Goal: Information Seeking & Learning: Learn about a topic

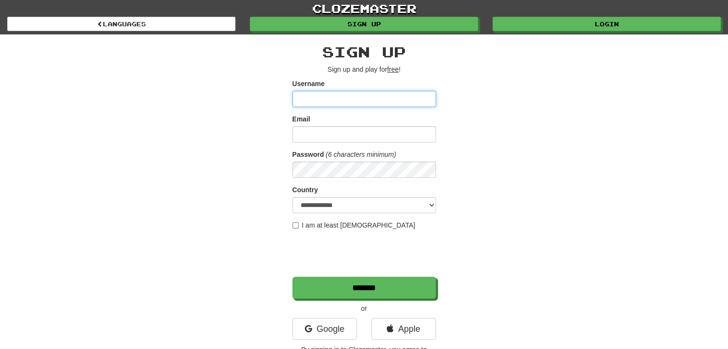
scroll to position [26, 0]
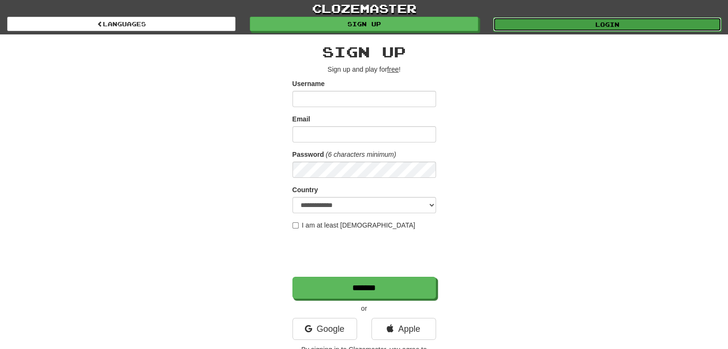
click at [557, 26] on link "Login" at bounding box center [607, 24] width 228 height 14
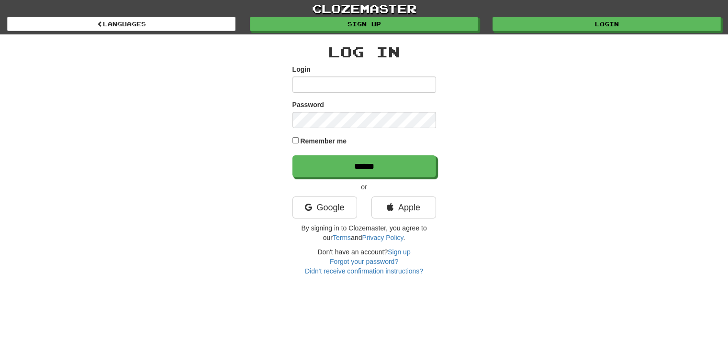
scroll to position [26, 0]
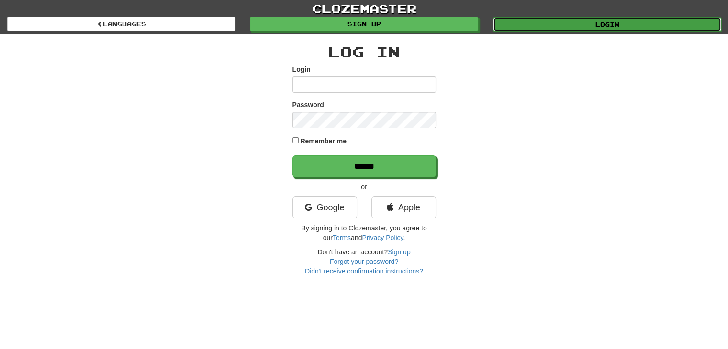
click at [548, 22] on link "Login" at bounding box center [607, 24] width 228 height 14
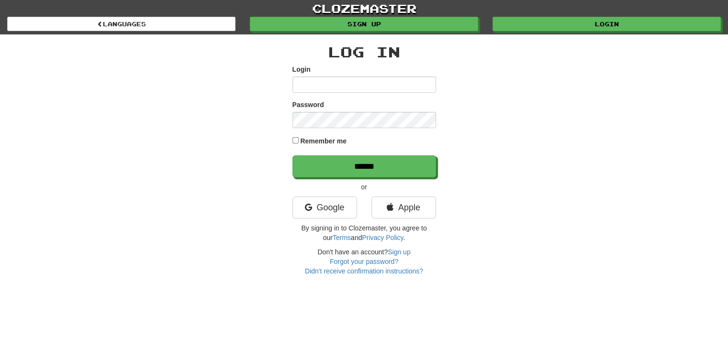
scroll to position [26, 0]
type input "*"
type input "**********"
click at [292, 156] on input "******" at bounding box center [364, 167] width 144 height 22
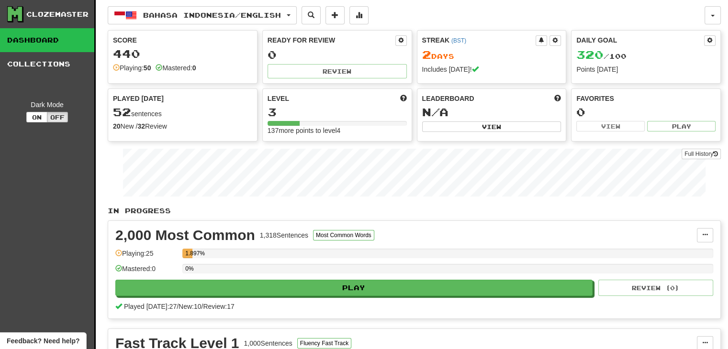
scroll to position [26, 0]
click at [201, 16] on span "Bahasa Indonesia / English" at bounding box center [212, 15] width 138 height 8
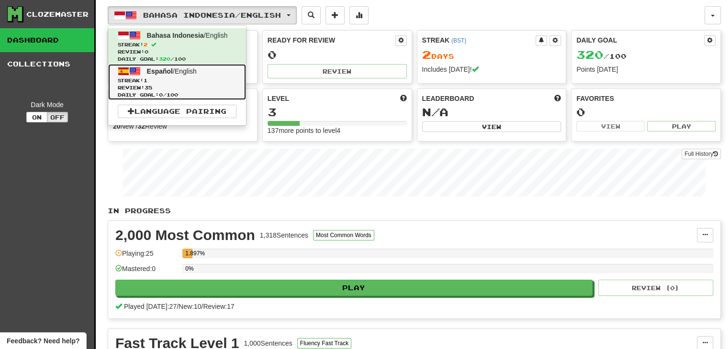
click at [188, 78] on span "Streak: 1" at bounding box center [177, 80] width 119 height 7
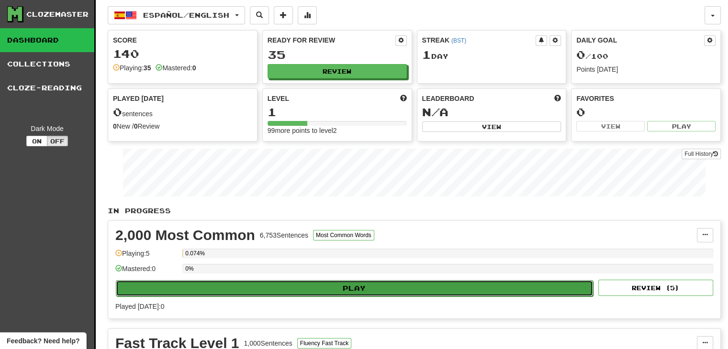
click at [329, 291] on button "Play" at bounding box center [354, 288] width 477 height 16
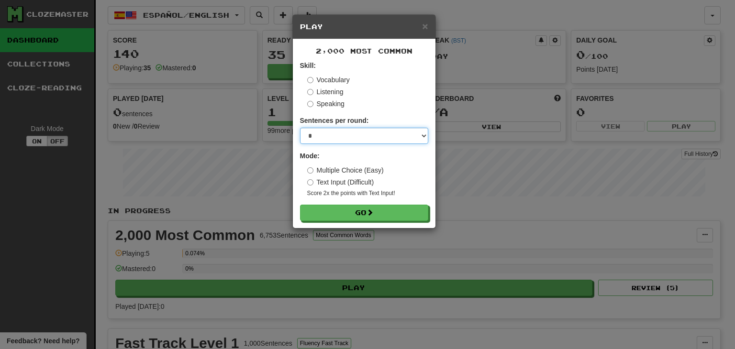
click at [356, 138] on select "* ** ** ** ** ** *** ********" at bounding box center [364, 136] width 128 height 16
select select "**"
click at [300, 128] on select "* ** ** ** ** ** *** ********" at bounding box center [364, 136] width 128 height 16
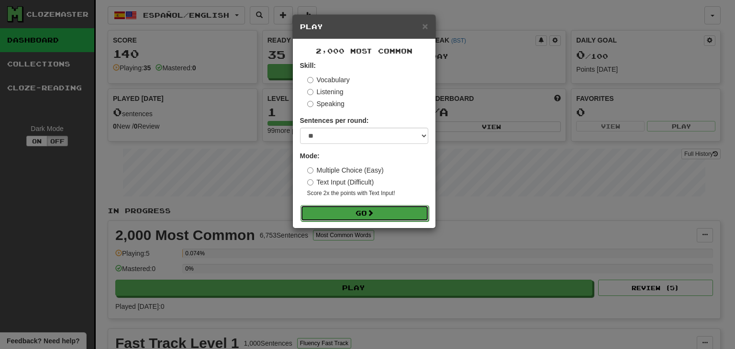
click at [373, 208] on button "Go" at bounding box center [365, 213] width 128 height 16
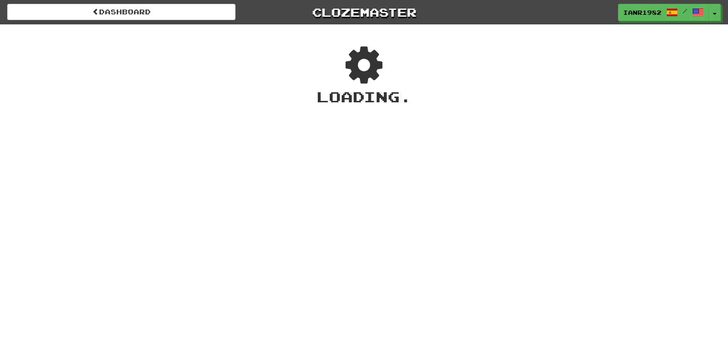
scroll to position [26, 0]
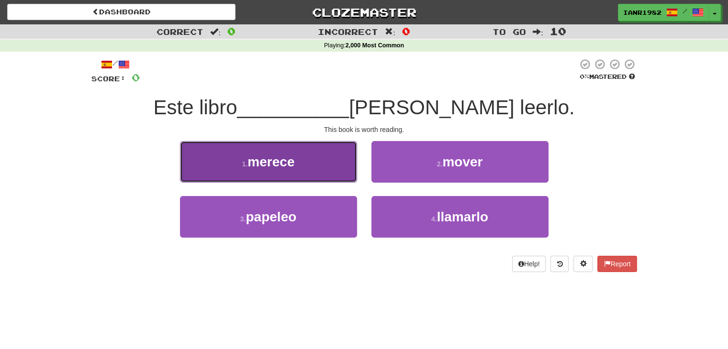
click at [331, 168] on button "1 . merece" at bounding box center [268, 162] width 177 height 42
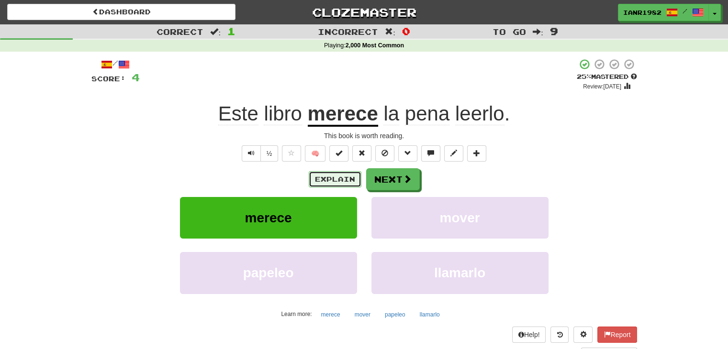
click at [346, 177] on button "Explain" at bounding box center [335, 179] width 53 height 16
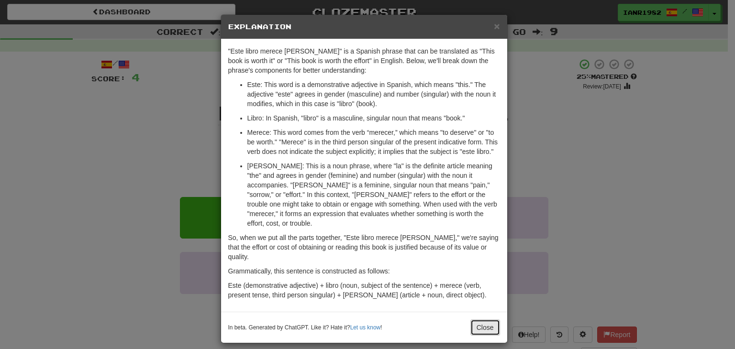
click at [486, 320] on button "Close" at bounding box center [485, 328] width 30 height 16
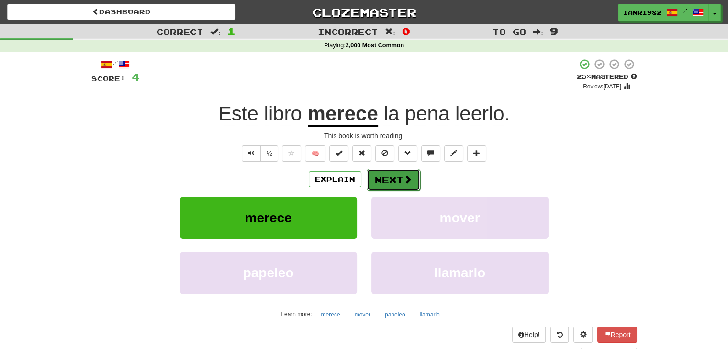
click at [410, 182] on span at bounding box center [407, 179] width 9 height 9
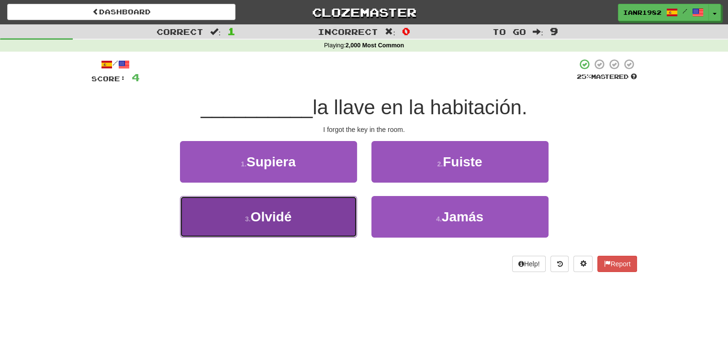
click at [306, 213] on button "3 . Olvidé" at bounding box center [268, 217] width 177 height 42
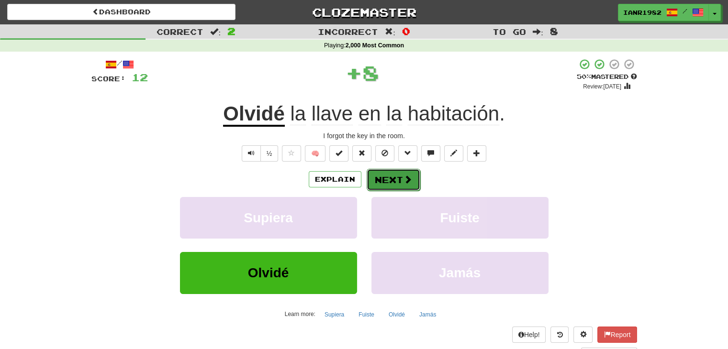
click at [407, 180] on span at bounding box center [407, 179] width 9 height 9
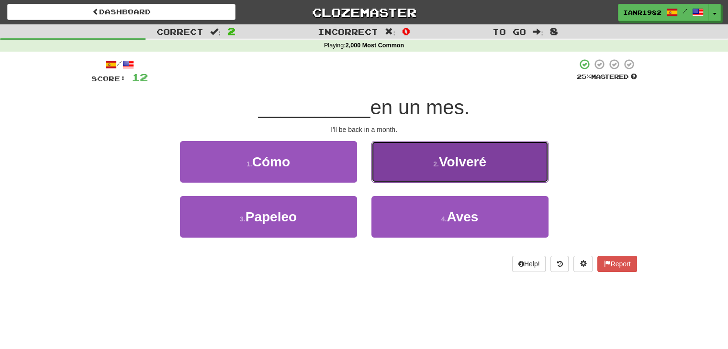
click at [440, 167] on span "Volveré" at bounding box center [462, 162] width 47 height 15
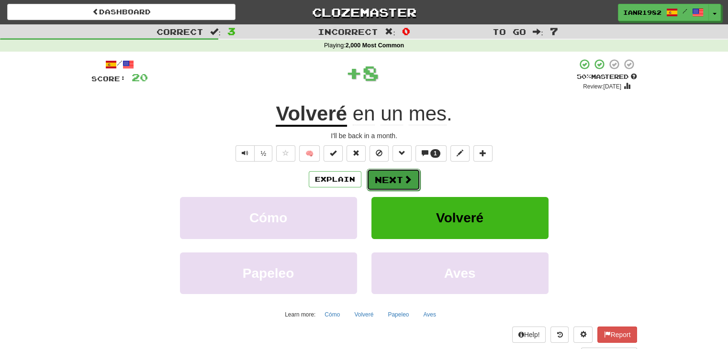
click at [396, 180] on button "Next" at bounding box center [394, 180] width 54 height 22
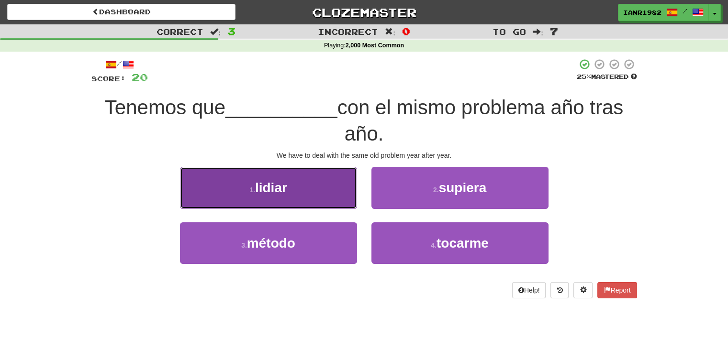
click at [337, 191] on button "1 . lidiar" at bounding box center [268, 188] width 177 height 42
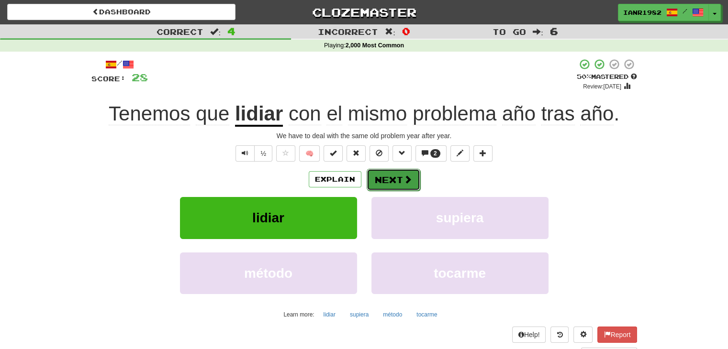
click at [406, 185] on button "Next" at bounding box center [394, 180] width 54 height 22
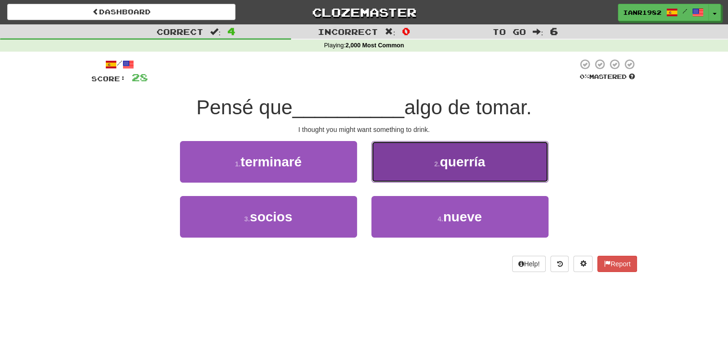
click at [446, 163] on span "querría" at bounding box center [462, 162] width 45 height 15
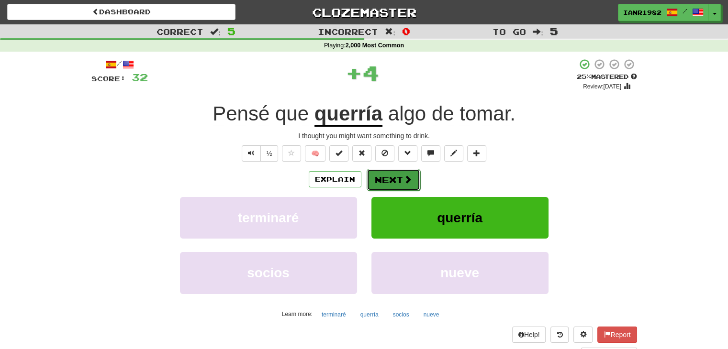
click at [392, 176] on button "Next" at bounding box center [394, 180] width 54 height 22
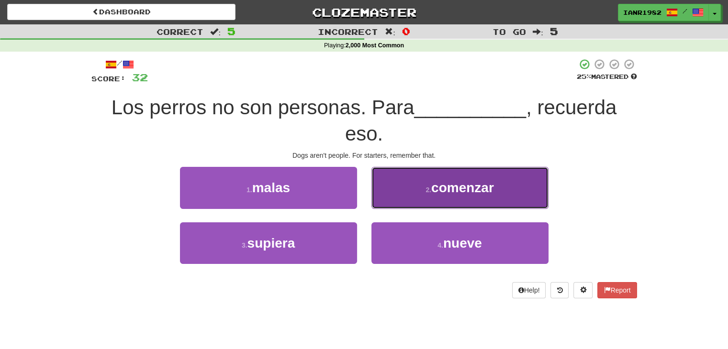
click at [450, 184] on span "comenzar" at bounding box center [462, 187] width 63 height 15
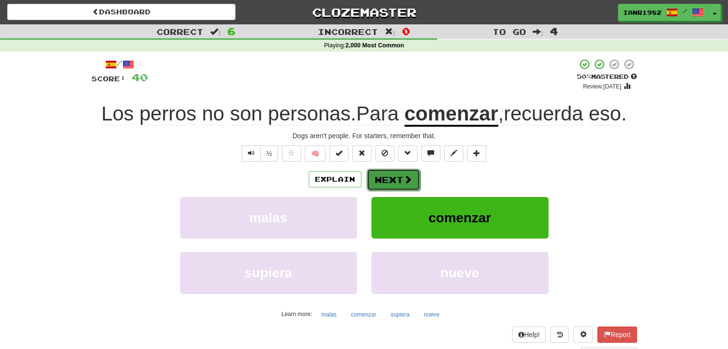
click at [399, 180] on button "Next" at bounding box center [394, 180] width 54 height 22
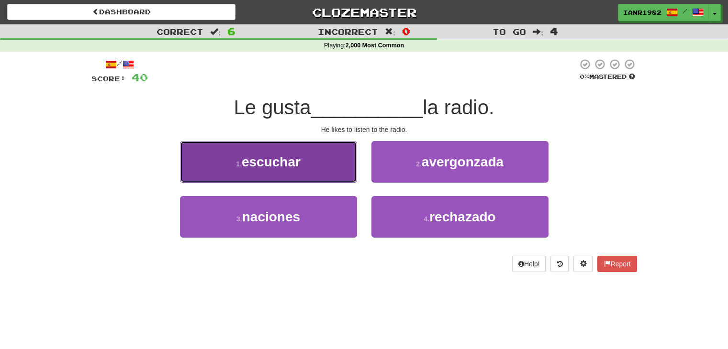
click at [328, 163] on button "1 . escuchar" at bounding box center [268, 162] width 177 height 42
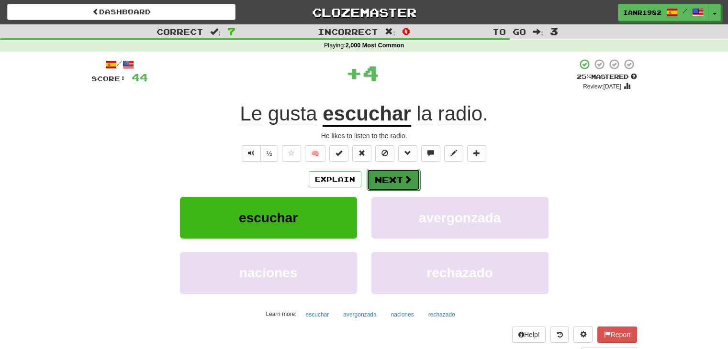
click at [403, 180] on span at bounding box center [407, 179] width 9 height 9
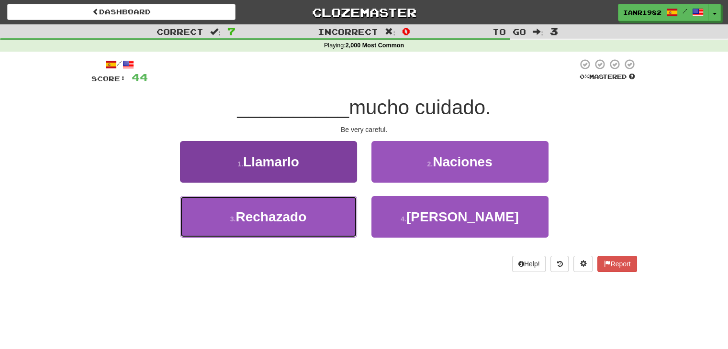
click at [327, 209] on button "3 . Rechazado" at bounding box center [268, 217] width 177 height 42
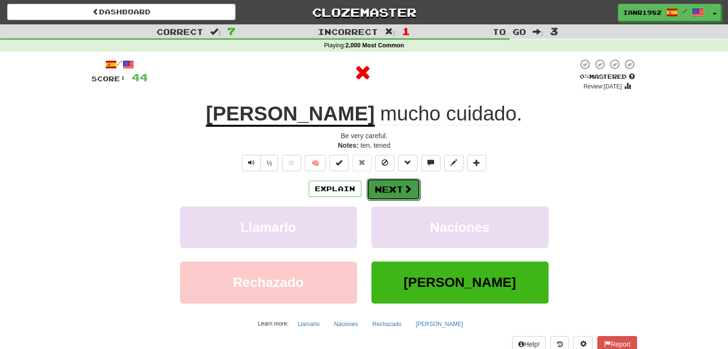
click at [399, 190] on button "Next" at bounding box center [394, 190] width 54 height 22
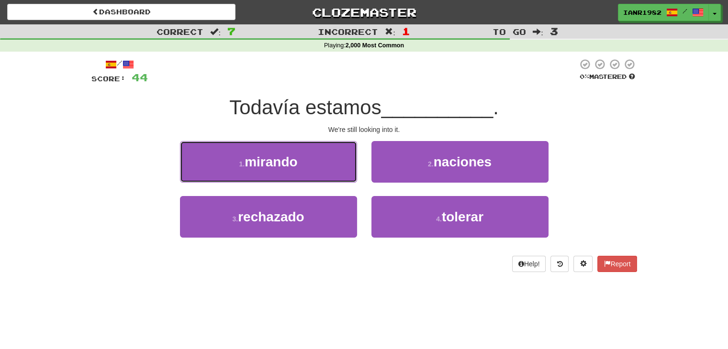
click at [303, 167] on button "1 . mirando" at bounding box center [268, 162] width 177 height 42
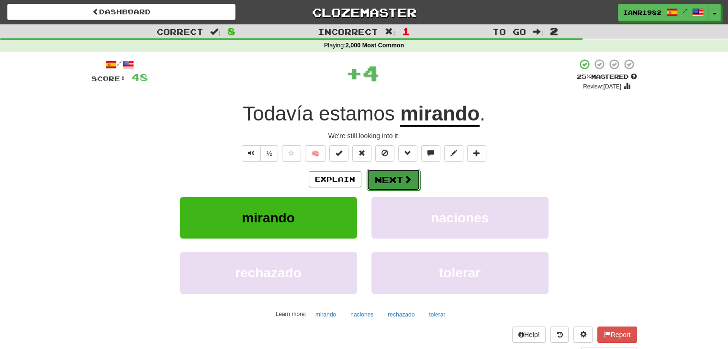
click at [396, 175] on button "Next" at bounding box center [394, 180] width 54 height 22
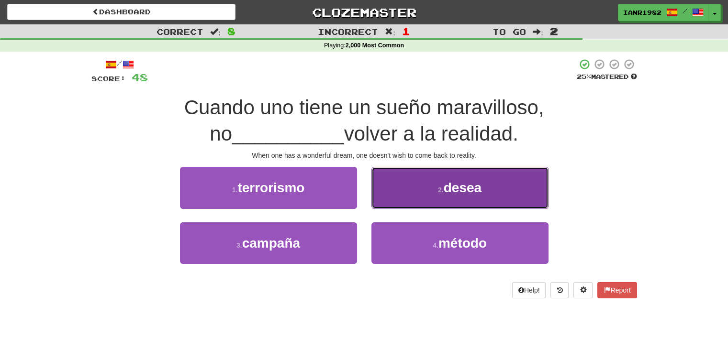
click at [444, 181] on button "2 . desea" at bounding box center [459, 188] width 177 height 42
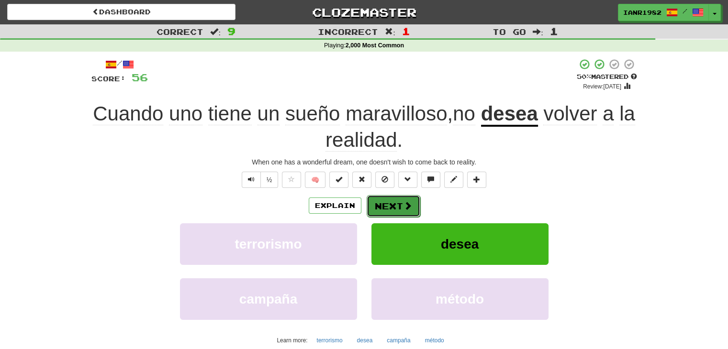
click at [406, 201] on span at bounding box center [407, 205] width 9 height 9
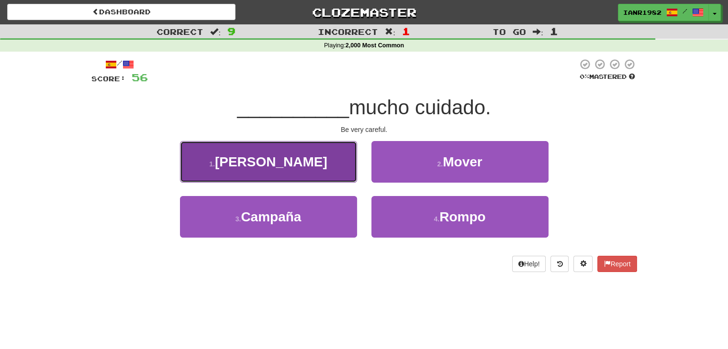
click at [334, 175] on button "1 . Tengan" at bounding box center [268, 162] width 177 height 42
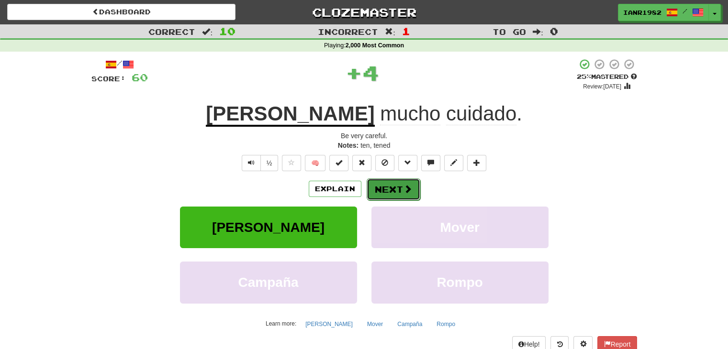
click at [398, 185] on button "Next" at bounding box center [394, 190] width 54 height 22
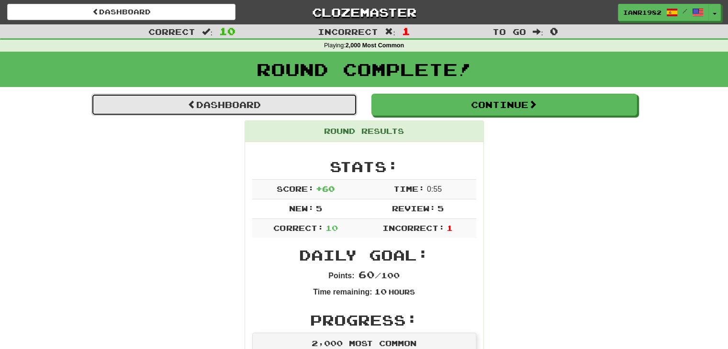
click at [338, 109] on link "Dashboard" at bounding box center [224, 105] width 266 height 22
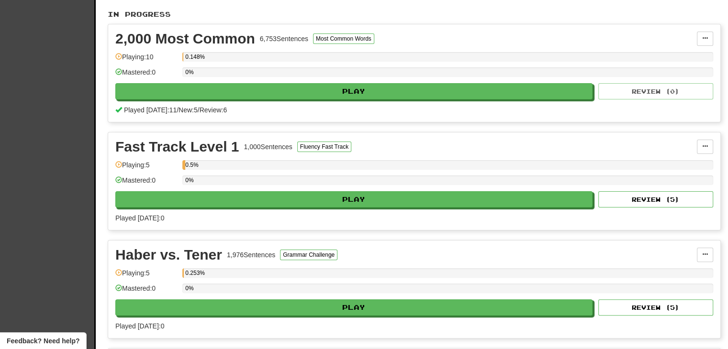
scroll to position [208, 0]
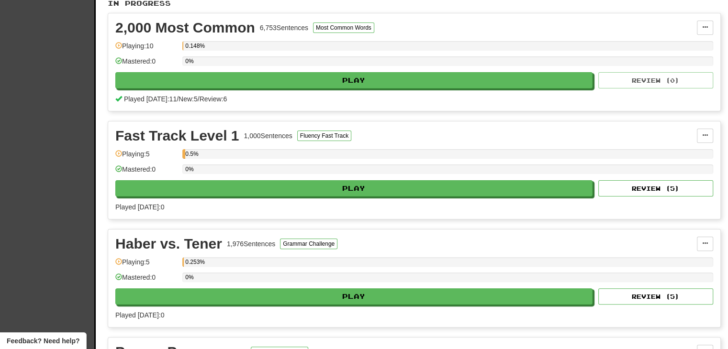
drag, startPoint x: 735, startPoint y: 87, endPoint x: 731, endPoint y: 138, distance: 51.8
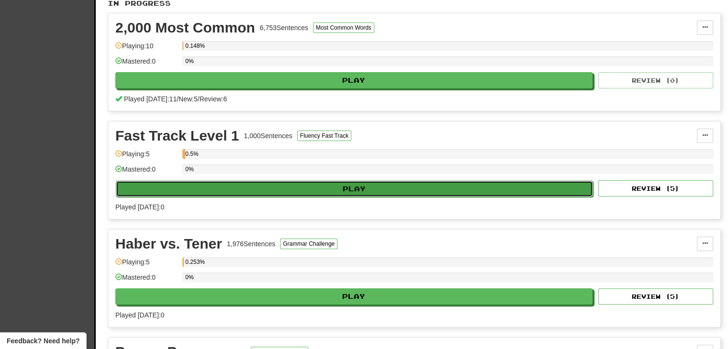
click at [410, 184] on button "Play" at bounding box center [354, 189] width 477 height 16
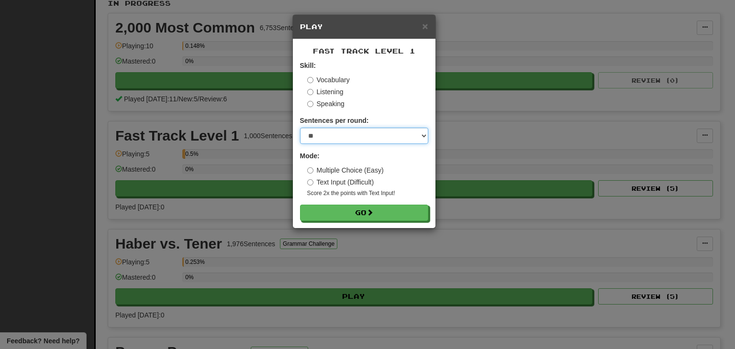
click at [331, 139] on select "* ** ** ** ** ** *** ********" at bounding box center [364, 136] width 128 height 16
select select "*"
click at [300, 128] on select "* ** ** ** ** ** *** ********" at bounding box center [364, 136] width 128 height 16
click at [424, 29] on span "×" at bounding box center [425, 26] width 6 height 11
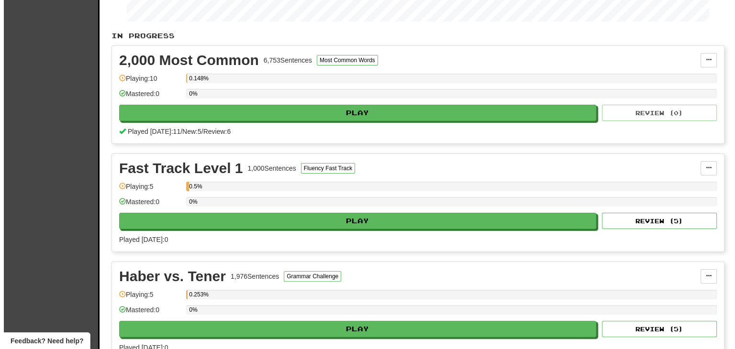
scroll to position [181, 0]
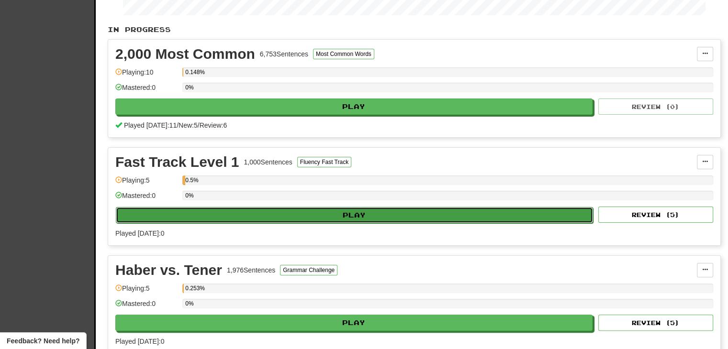
click at [386, 210] on button "Play" at bounding box center [354, 215] width 477 height 16
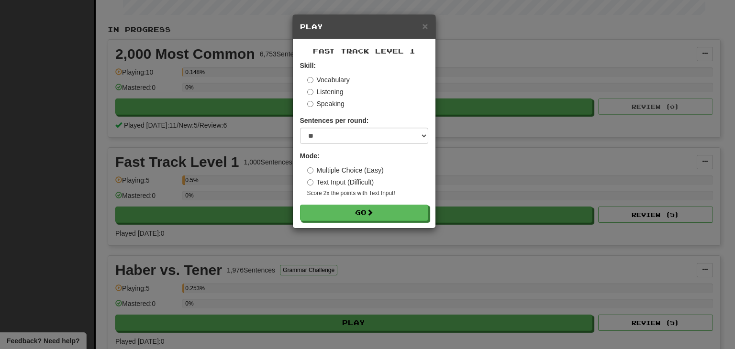
click at [336, 89] on label "Listening" at bounding box center [325, 92] width 36 height 10
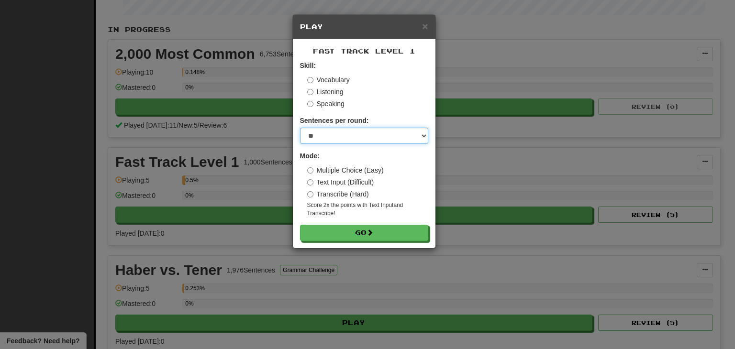
click at [340, 140] on select "* ** ** ** ** ** *** ********" at bounding box center [364, 136] width 128 height 16
select select "*"
click at [300, 128] on select "* ** ** ** ** ** *** ********" at bounding box center [364, 136] width 128 height 16
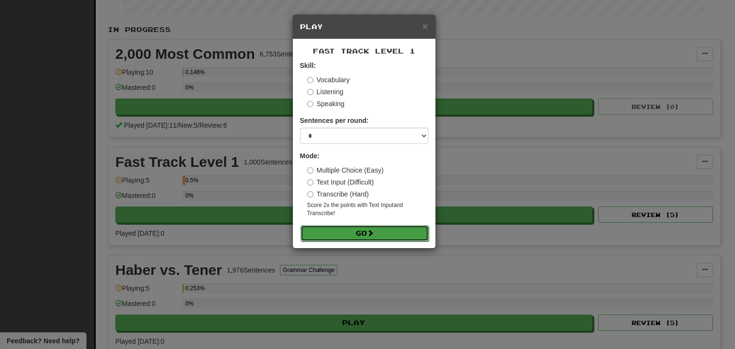
click at [393, 232] on button "Go" at bounding box center [365, 233] width 128 height 16
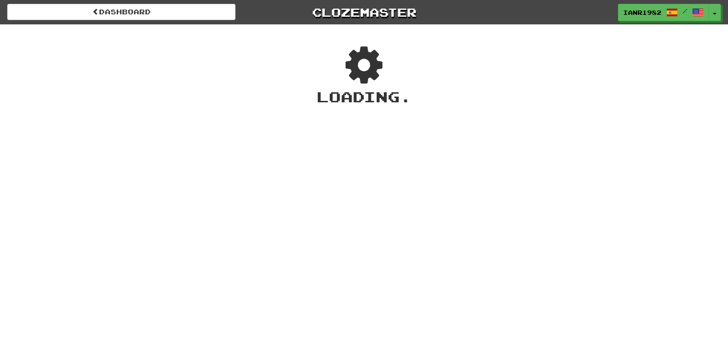
scroll to position [26, 0]
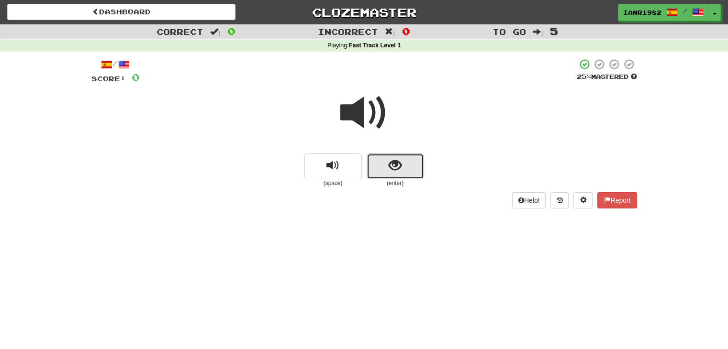
click at [412, 167] on button "show sentence" at bounding box center [395, 167] width 57 height 26
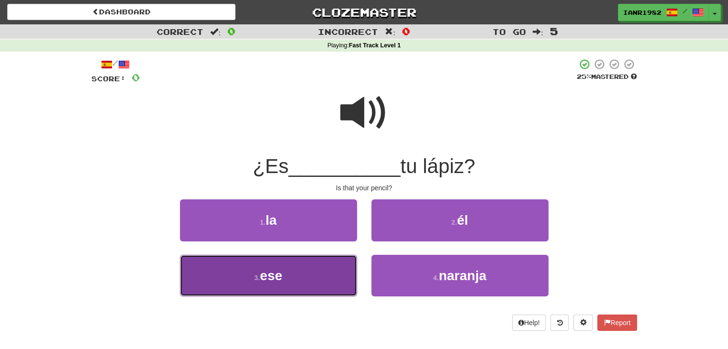
click at [307, 271] on button "3 . ese" at bounding box center [268, 276] width 177 height 42
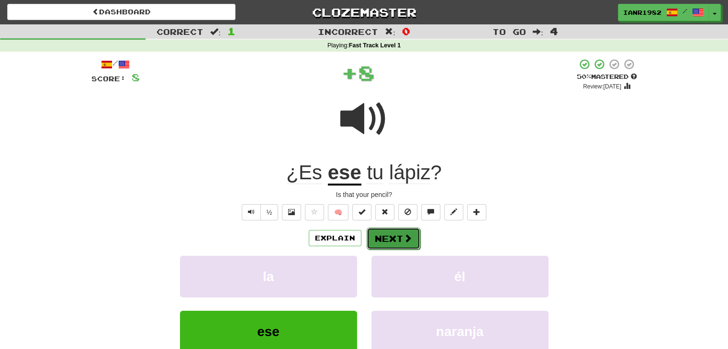
click at [395, 235] on button "Next" at bounding box center [394, 239] width 54 height 22
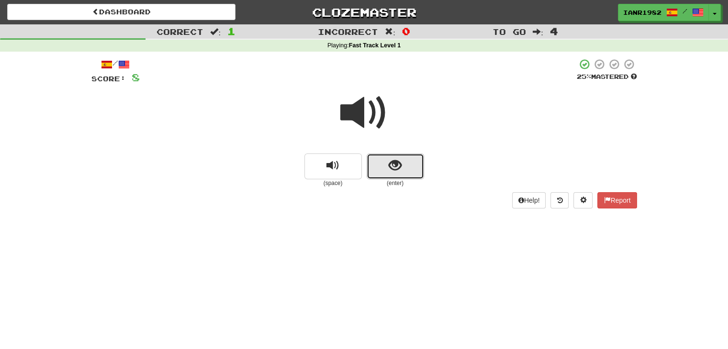
click at [420, 171] on button "show sentence" at bounding box center [395, 167] width 57 height 26
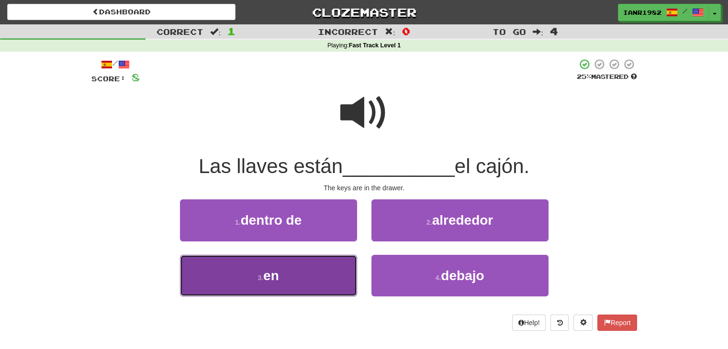
click at [351, 260] on button "3 . en" at bounding box center [268, 276] width 177 height 42
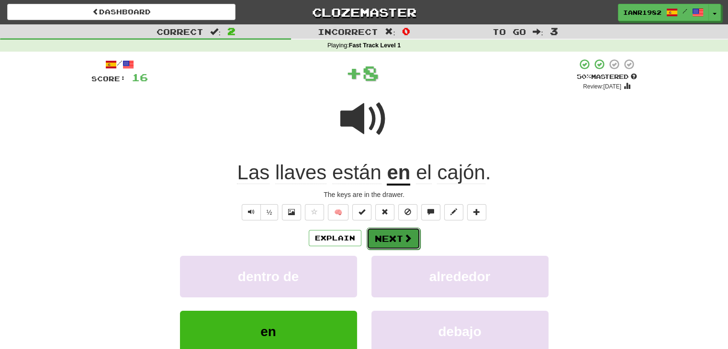
click at [403, 237] on span at bounding box center [407, 238] width 9 height 9
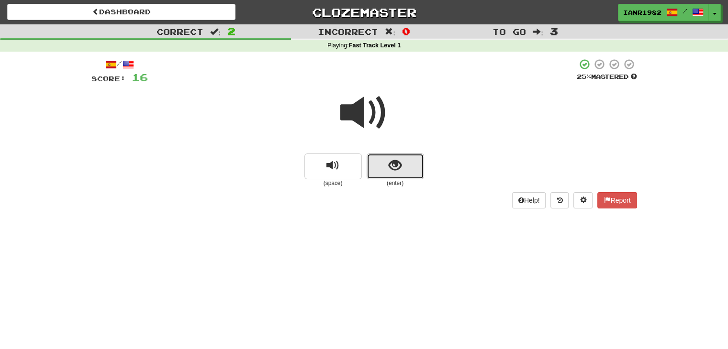
click at [405, 175] on button "show sentence" at bounding box center [395, 167] width 57 height 26
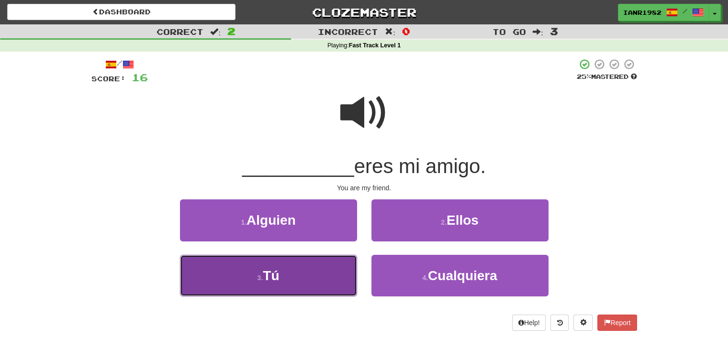
click at [302, 261] on button "3 . Tú" at bounding box center [268, 276] width 177 height 42
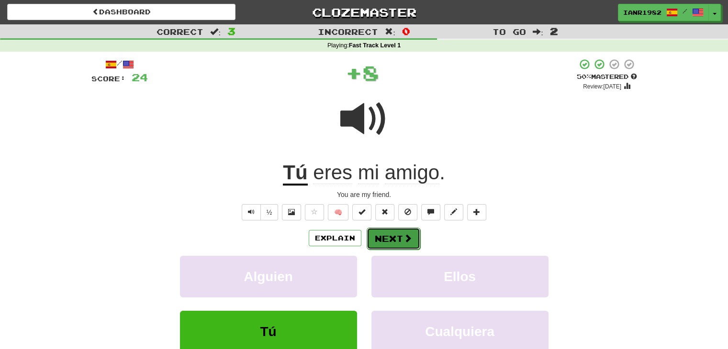
click at [400, 235] on button "Next" at bounding box center [394, 239] width 54 height 22
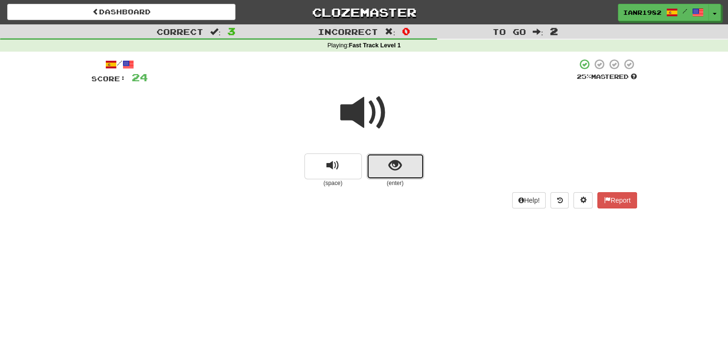
click at [410, 174] on button "show sentence" at bounding box center [395, 167] width 57 height 26
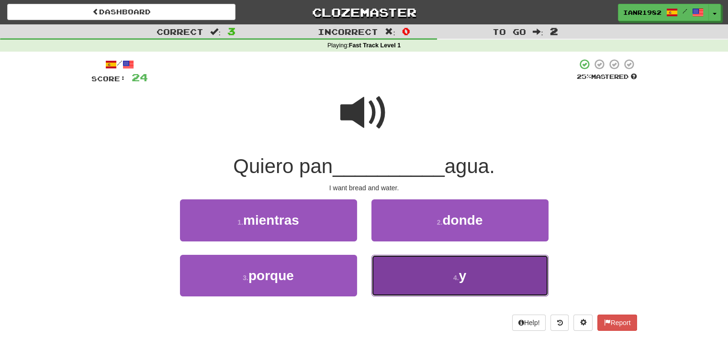
click at [443, 270] on button "4 . y" at bounding box center [459, 276] width 177 height 42
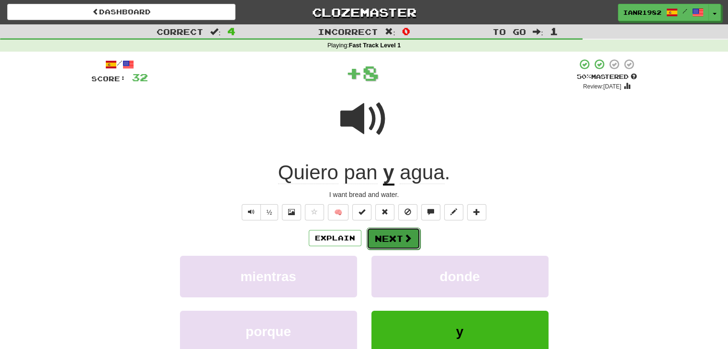
click at [408, 243] on span at bounding box center [407, 238] width 9 height 9
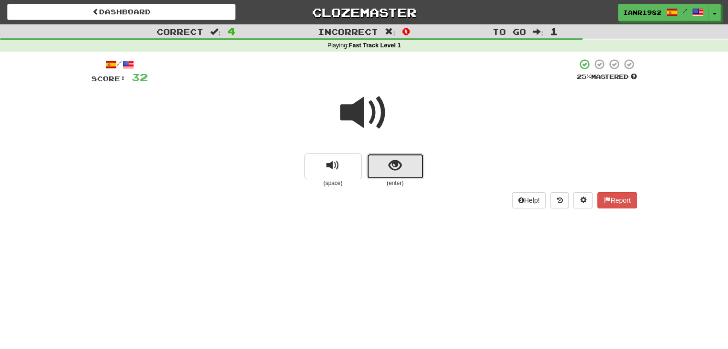
click at [396, 171] on span "show sentence" at bounding box center [395, 165] width 13 height 13
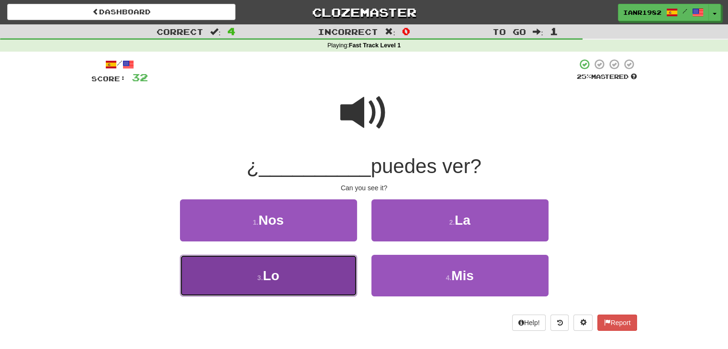
click at [319, 273] on button "3 . Lo" at bounding box center [268, 276] width 177 height 42
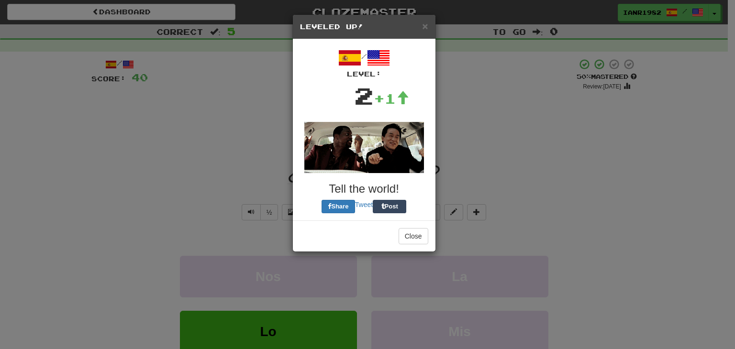
click at [392, 234] on div "× Leveled Up! / Level: 2 +1 Tell the world! Share Tweet Post Close" at bounding box center [367, 174] width 735 height 349
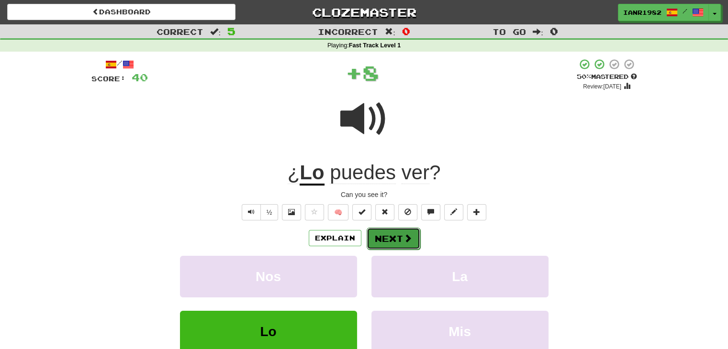
click at [392, 234] on button "Next" at bounding box center [394, 239] width 54 height 22
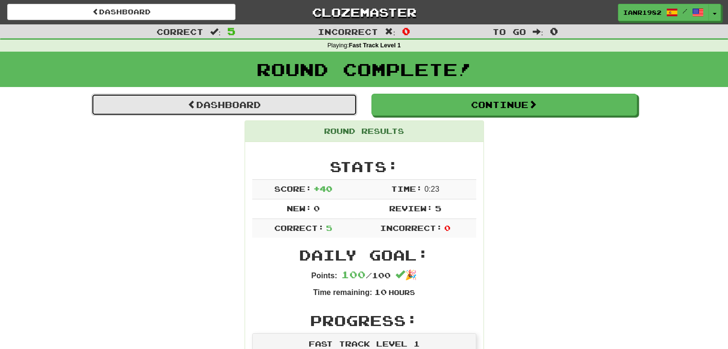
click at [334, 112] on link "Dashboard" at bounding box center [224, 105] width 266 height 22
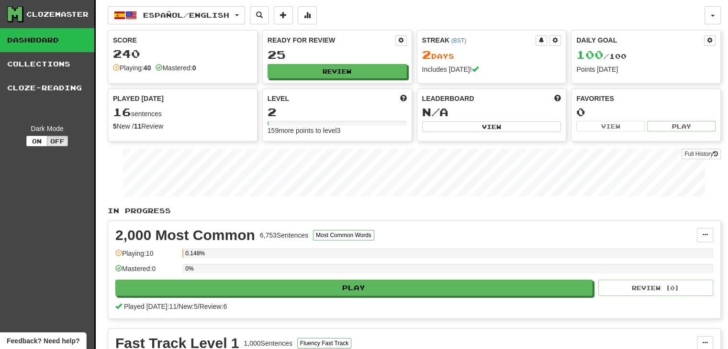
drag, startPoint x: 731, startPoint y: 91, endPoint x: 725, endPoint y: 16, distance: 75.4
click at [374, 75] on button "Review" at bounding box center [337, 72] width 139 height 14
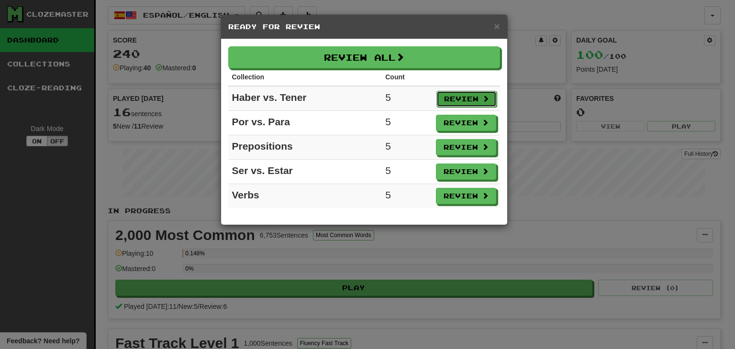
click at [436, 96] on button "Review" at bounding box center [466, 99] width 60 height 16
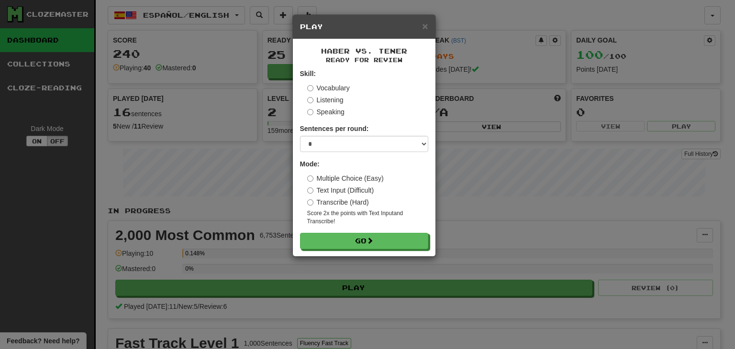
click at [347, 87] on label "Vocabulary" at bounding box center [328, 88] width 43 height 10
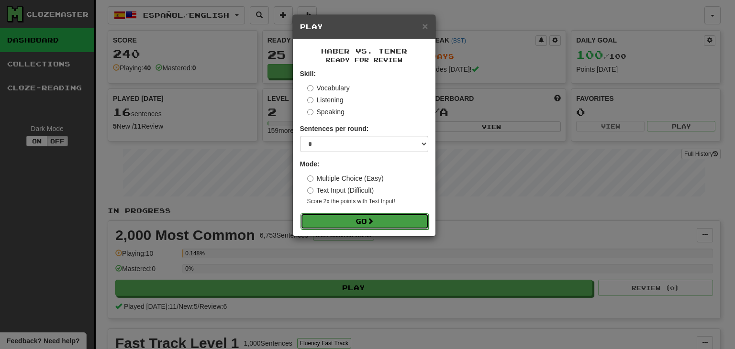
click at [394, 217] on button "Go" at bounding box center [365, 221] width 128 height 16
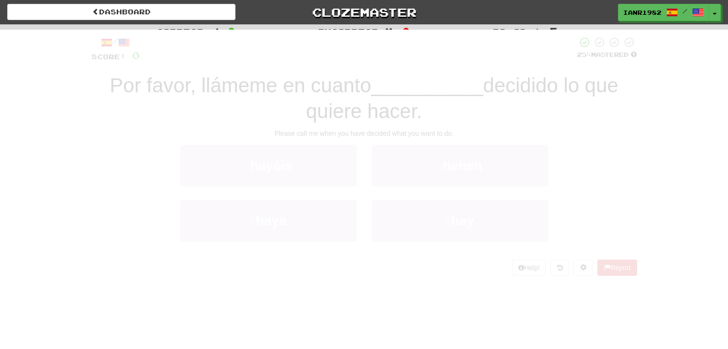
scroll to position [26, 0]
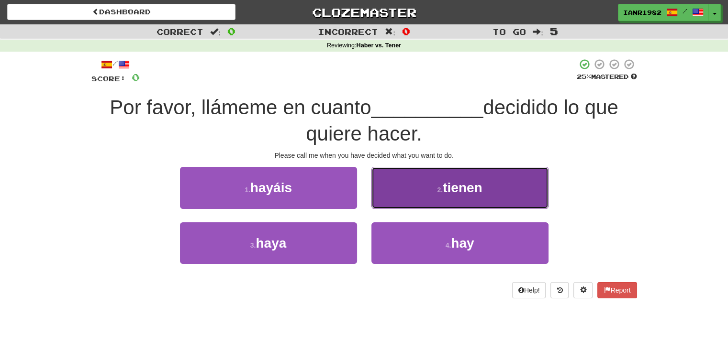
click at [452, 199] on button "2 . tienen" at bounding box center [459, 188] width 177 height 42
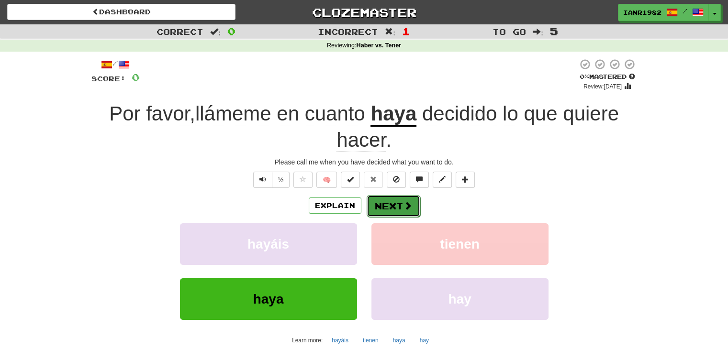
click at [411, 209] on span at bounding box center [407, 205] width 9 height 9
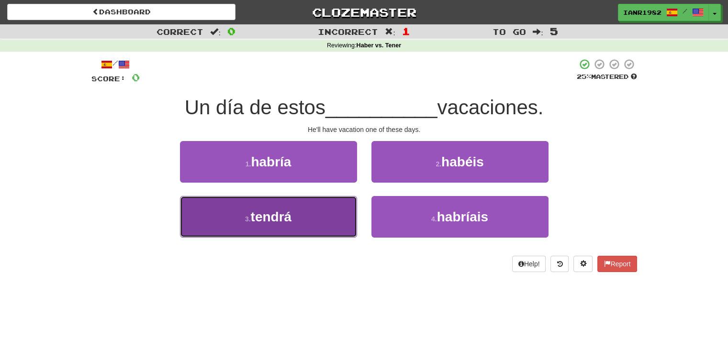
click at [336, 213] on button "3 . tendrá" at bounding box center [268, 217] width 177 height 42
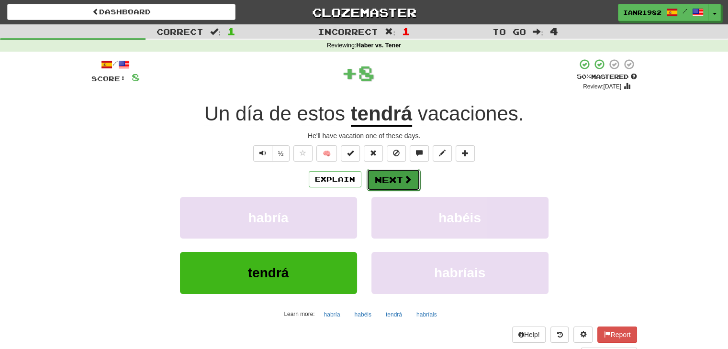
click at [381, 182] on button "Next" at bounding box center [394, 180] width 54 height 22
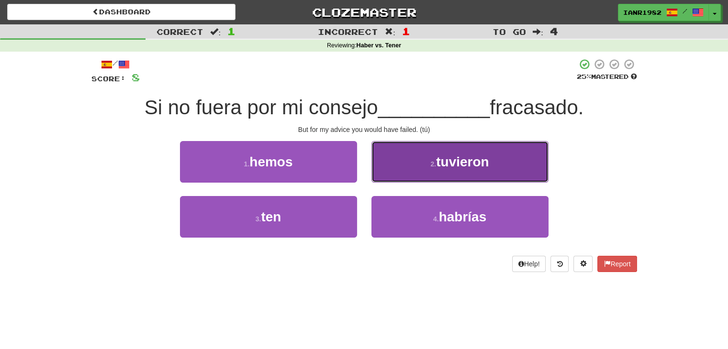
click at [472, 169] on button "2 . tuvieron" at bounding box center [459, 162] width 177 height 42
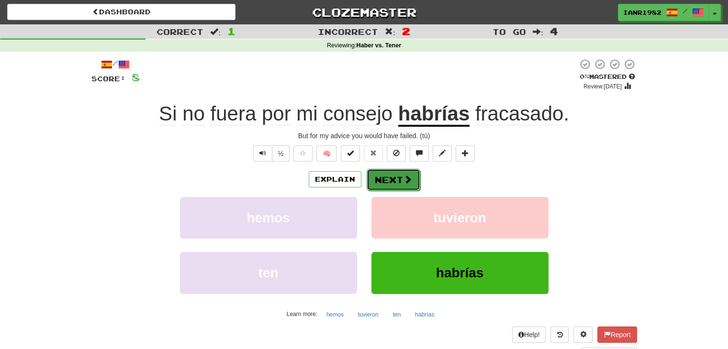
click at [412, 176] on button "Next" at bounding box center [394, 180] width 54 height 22
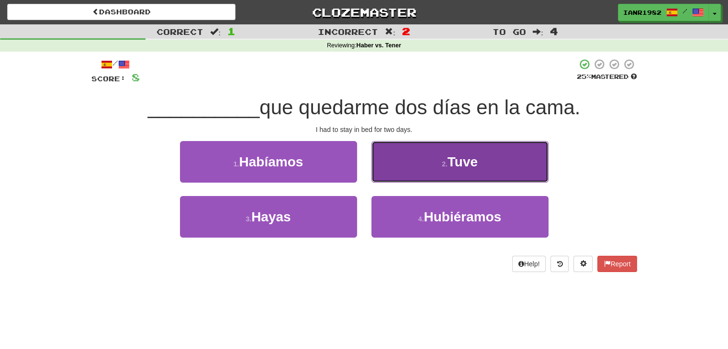
click at [397, 155] on button "2 . Tuve" at bounding box center [459, 162] width 177 height 42
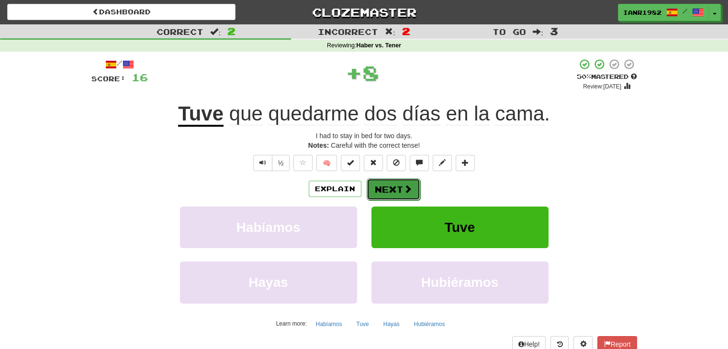
click at [413, 189] on button "Next" at bounding box center [394, 190] width 54 height 22
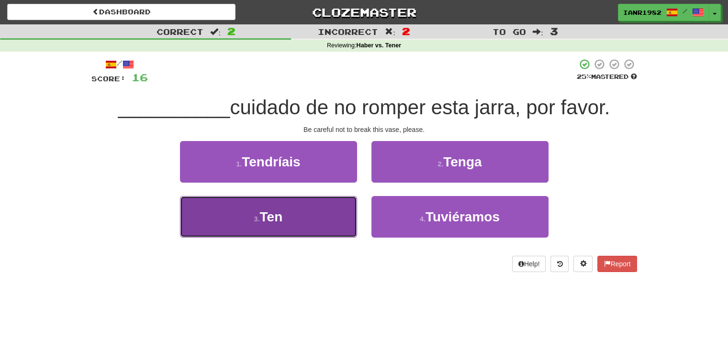
click at [269, 201] on button "3 . Ten" at bounding box center [268, 217] width 177 height 42
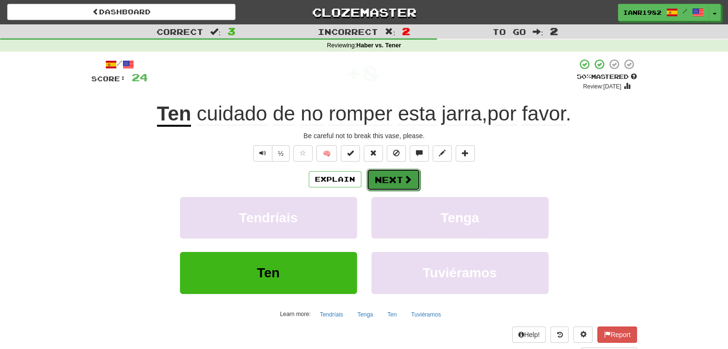
click at [406, 177] on span at bounding box center [407, 179] width 9 height 9
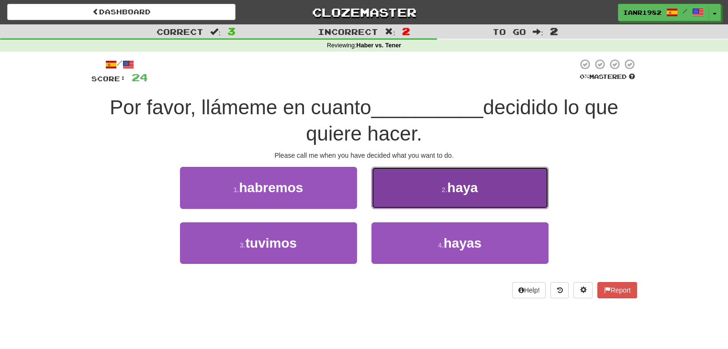
click at [477, 197] on button "2 . haya" at bounding box center [459, 188] width 177 height 42
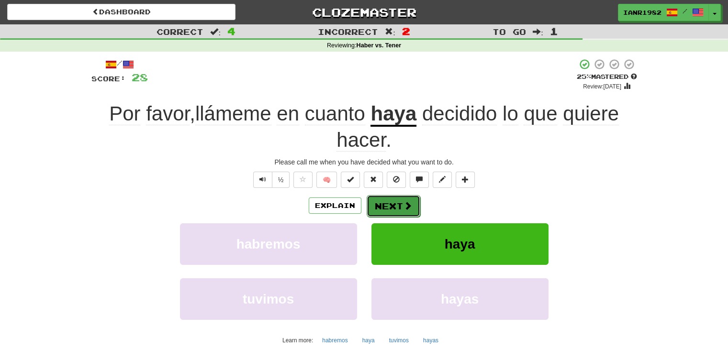
click at [394, 201] on button "Next" at bounding box center [394, 206] width 54 height 22
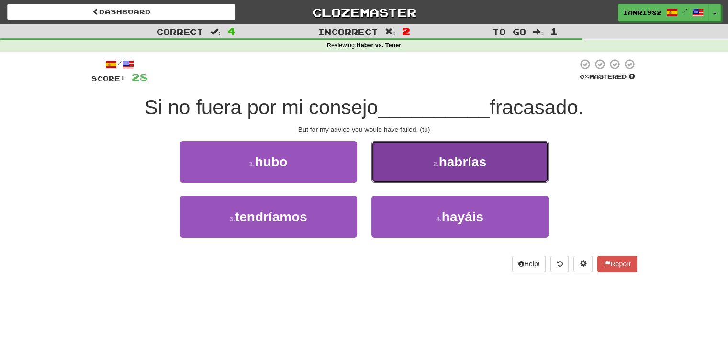
click at [455, 170] on button "2 . habrías" at bounding box center [459, 162] width 177 height 42
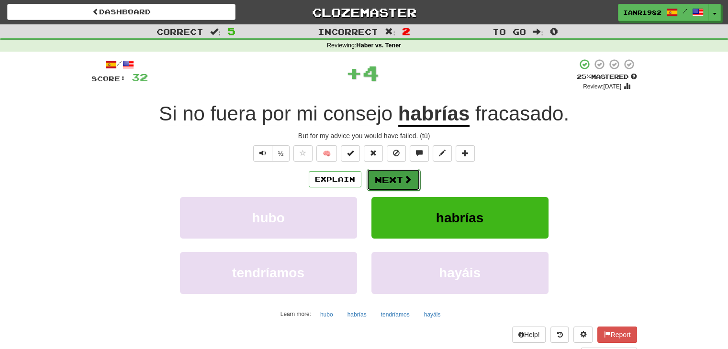
click at [397, 185] on button "Next" at bounding box center [394, 180] width 54 height 22
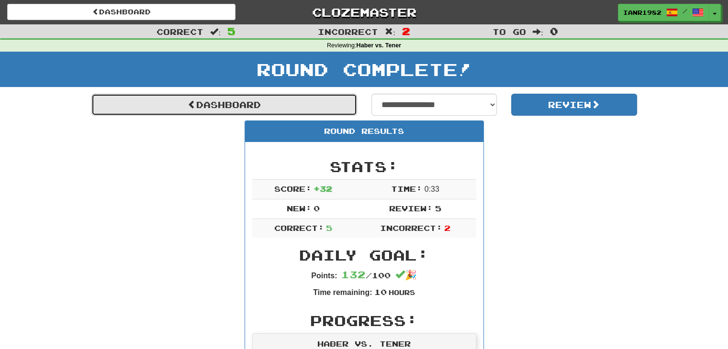
click at [348, 109] on link "Dashboard" at bounding box center [224, 105] width 266 height 22
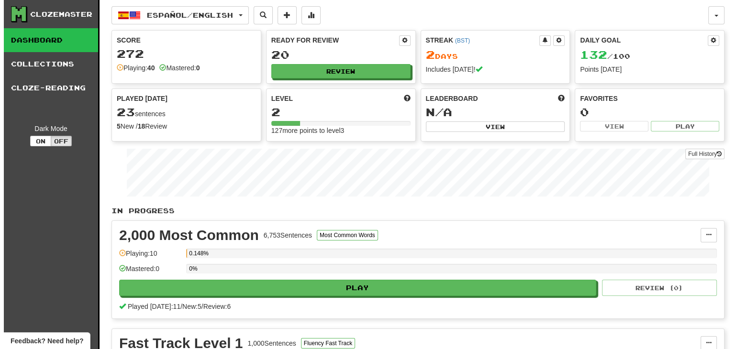
scroll to position [26, 0]
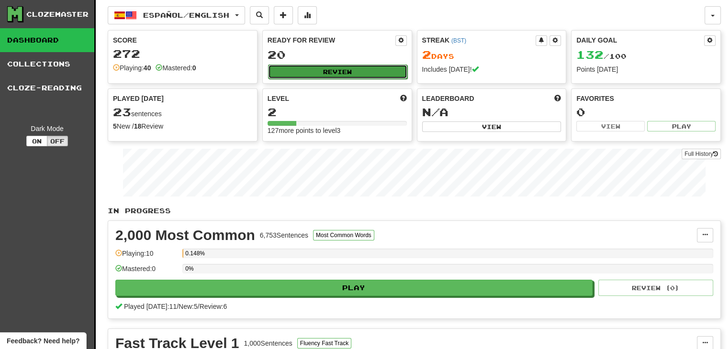
click at [385, 72] on button "Review" at bounding box center [337, 72] width 139 height 14
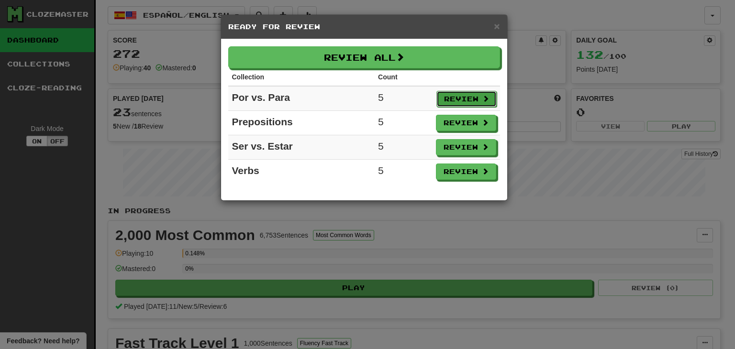
click at [475, 98] on button "Review" at bounding box center [466, 99] width 60 height 16
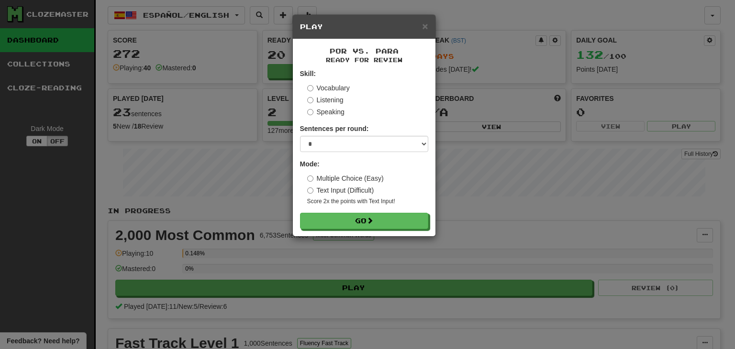
click at [337, 100] on label "Listening" at bounding box center [325, 100] width 36 height 10
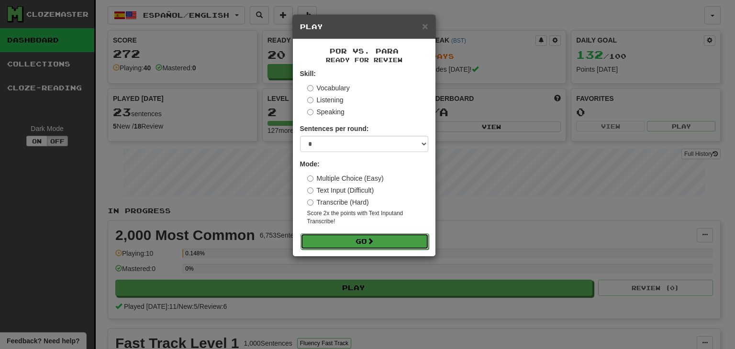
click at [389, 240] on button "Go" at bounding box center [365, 242] width 128 height 16
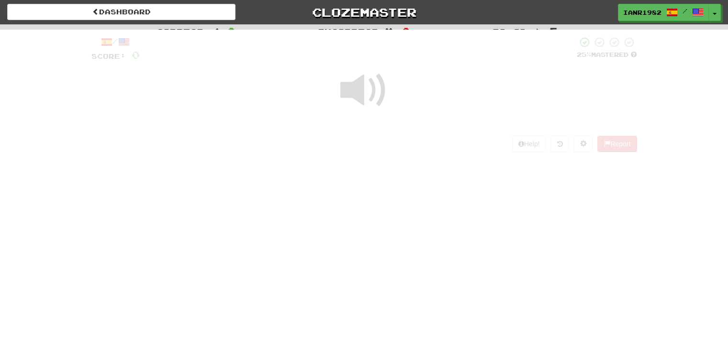
scroll to position [26, 0]
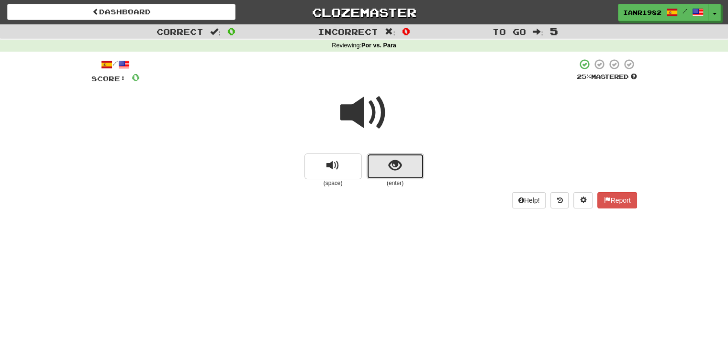
click at [414, 163] on button "show sentence" at bounding box center [395, 167] width 57 height 26
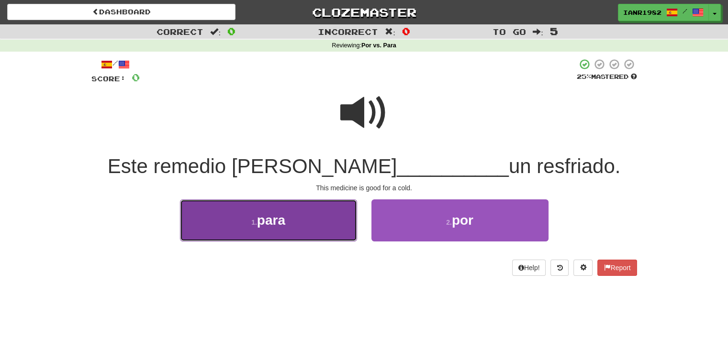
click at [315, 226] on button "1 . para" at bounding box center [268, 221] width 177 height 42
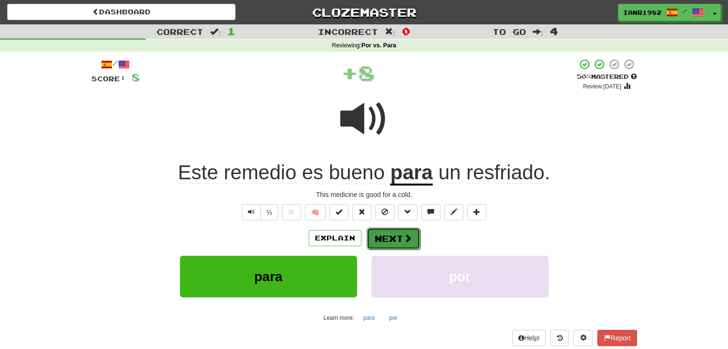
click at [405, 237] on span at bounding box center [407, 238] width 9 height 9
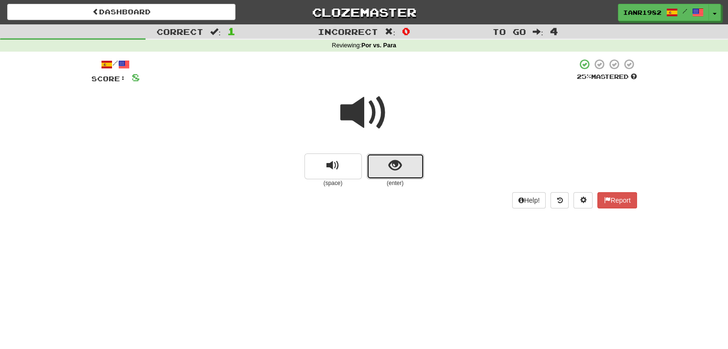
click at [421, 156] on button "show sentence" at bounding box center [395, 167] width 57 height 26
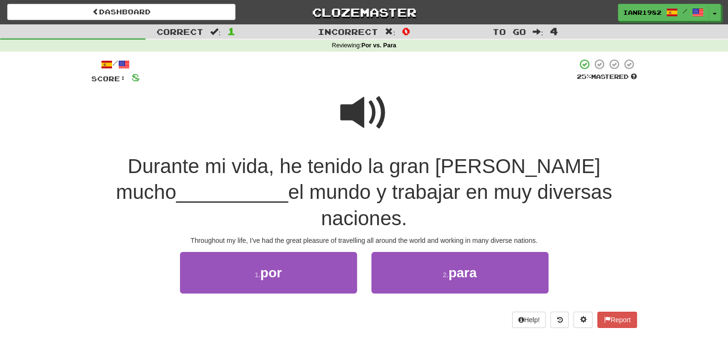
click at [369, 116] on span at bounding box center [364, 113] width 48 height 48
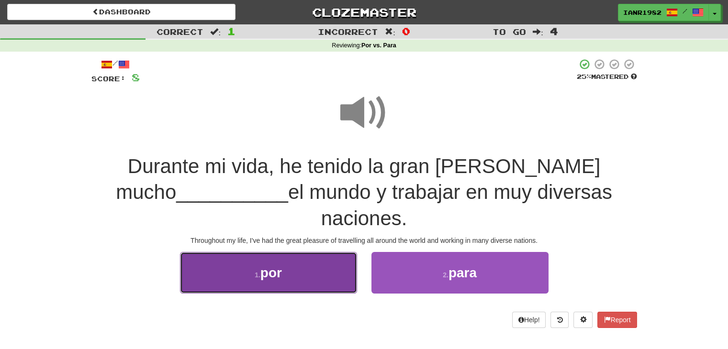
click at [315, 259] on button "1 . por" at bounding box center [268, 273] width 177 height 42
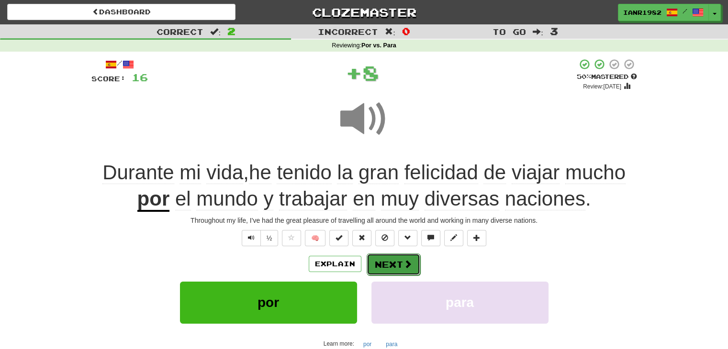
click at [391, 257] on button "Next" at bounding box center [394, 265] width 54 height 22
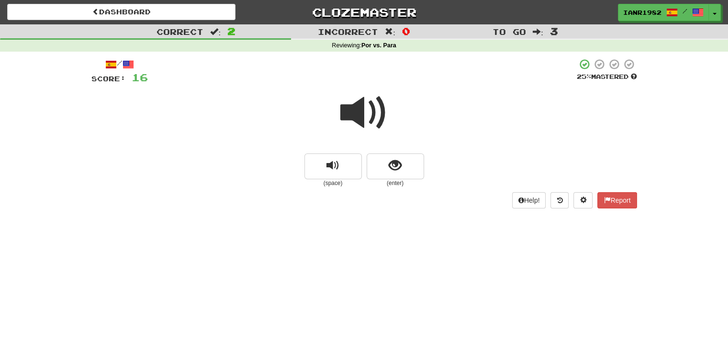
click at [404, 152] on div at bounding box center [364, 119] width 546 height 68
click at [405, 161] on button "show sentence" at bounding box center [395, 167] width 57 height 26
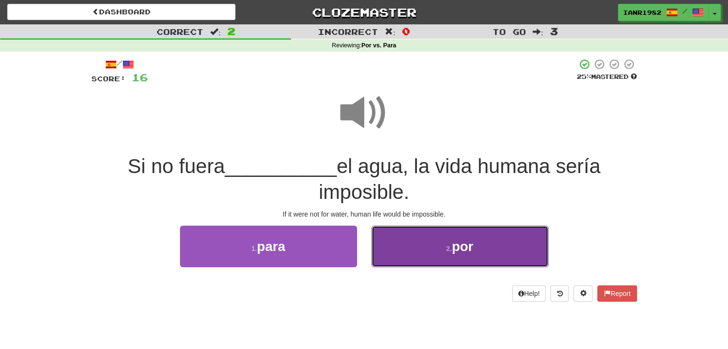
click at [411, 246] on button "2 . por" at bounding box center [459, 247] width 177 height 42
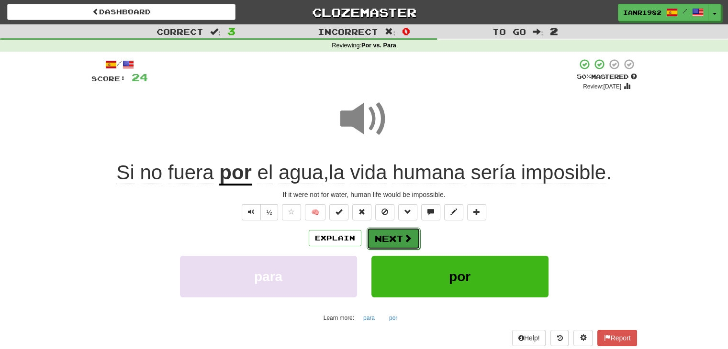
click at [410, 240] on span at bounding box center [407, 238] width 9 height 9
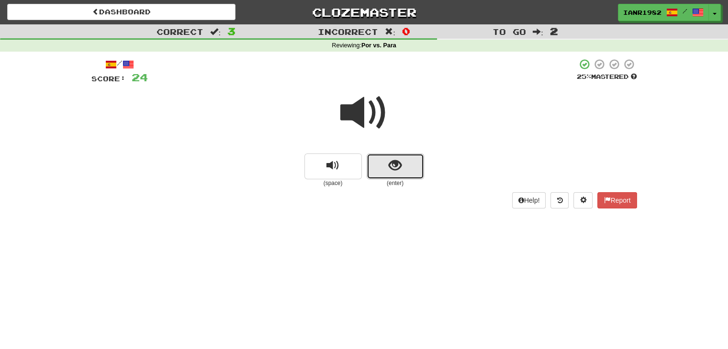
click at [410, 166] on button "show sentence" at bounding box center [395, 167] width 57 height 26
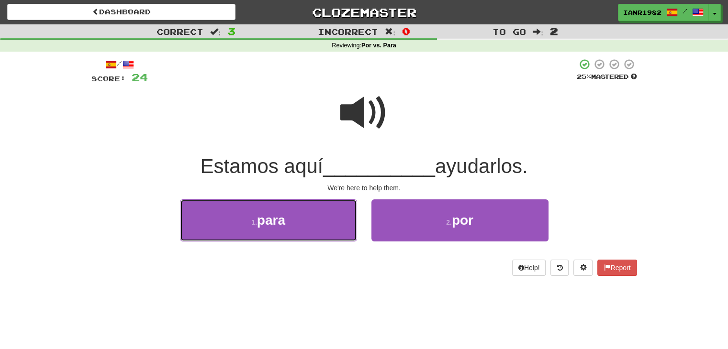
click at [325, 225] on button "1 . para" at bounding box center [268, 221] width 177 height 42
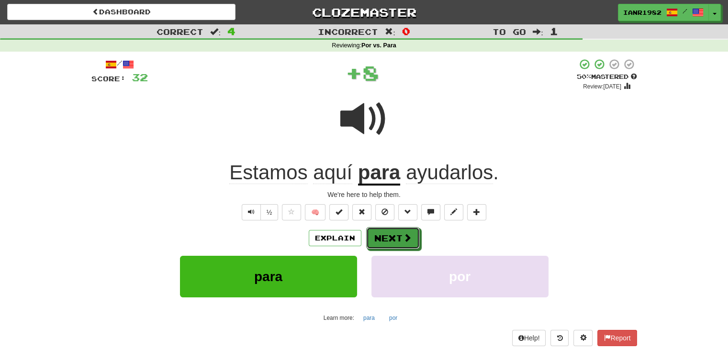
click at [408, 237] on span at bounding box center [407, 238] width 9 height 9
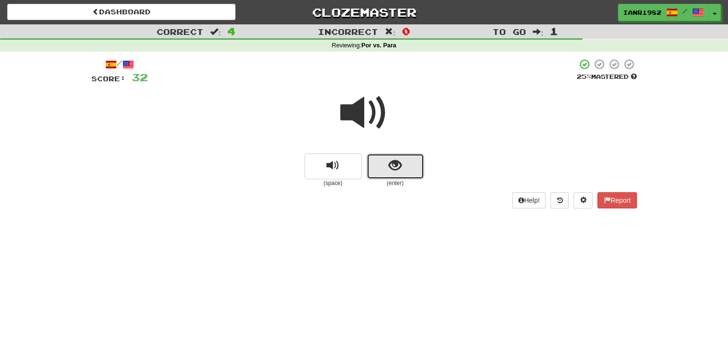
click at [421, 172] on button "show sentence" at bounding box center [395, 167] width 57 height 26
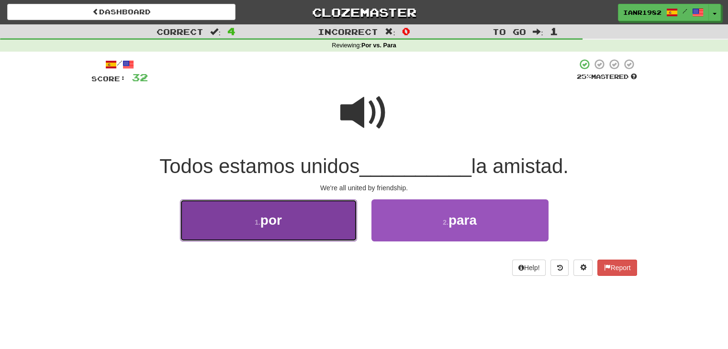
click at [335, 226] on button "1 . por" at bounding box center [268, 221] width 177 height 42
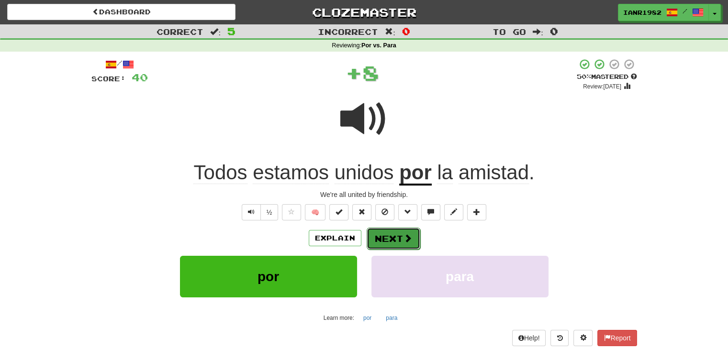
click at [404, 238] on span at bounding box center [407, 238] width 9 height 9
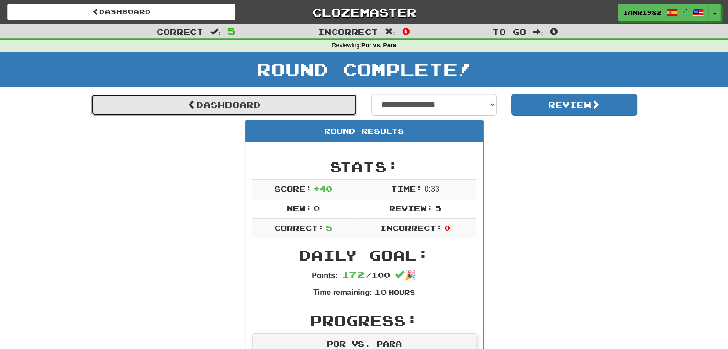
click at [323, 104] on link "Dashboard" at bounding box center [224, 105] width 266 height 22
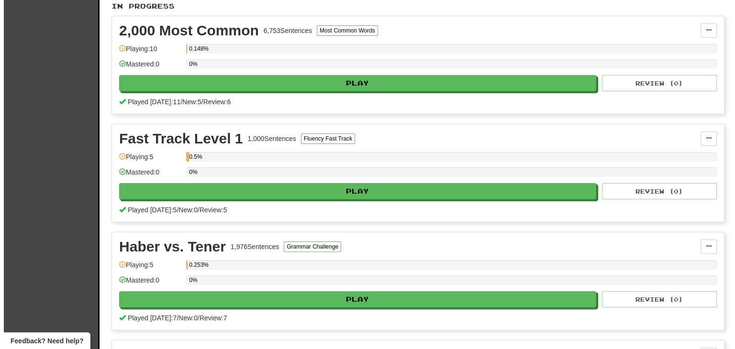
scroll to position [211, 0]
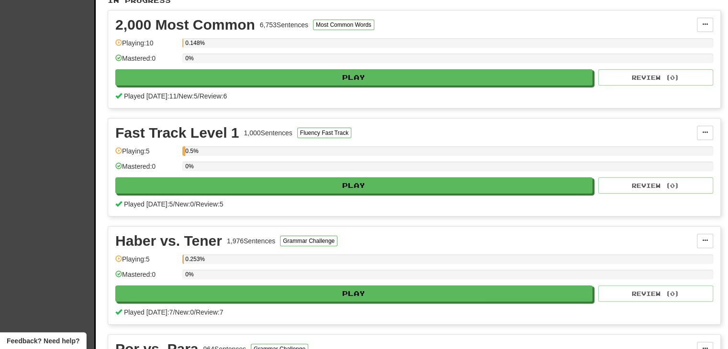
click at [415, 171] on div "0%" at bounding box center [447, 170] width 531 height 16
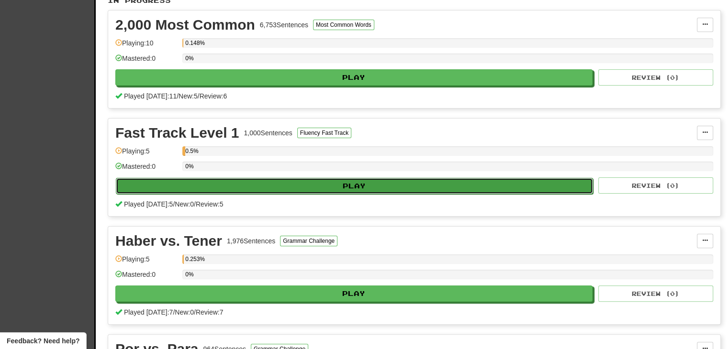
click at [405, 178] on button "Play" at bounding box center [354, 186] width 477 height 16
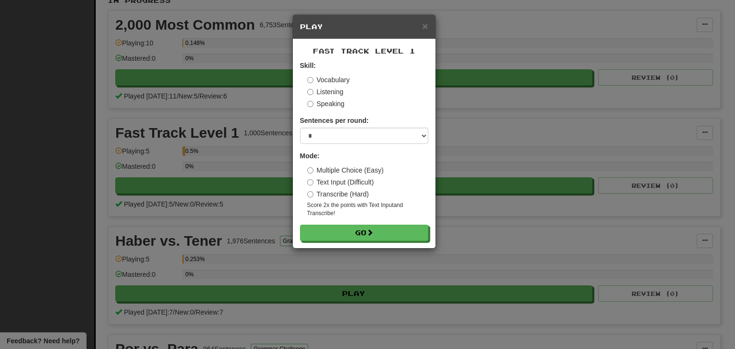
click at [340, 80] on label "Vocabulary" at bounding box center [328, 80] width 43 height 10
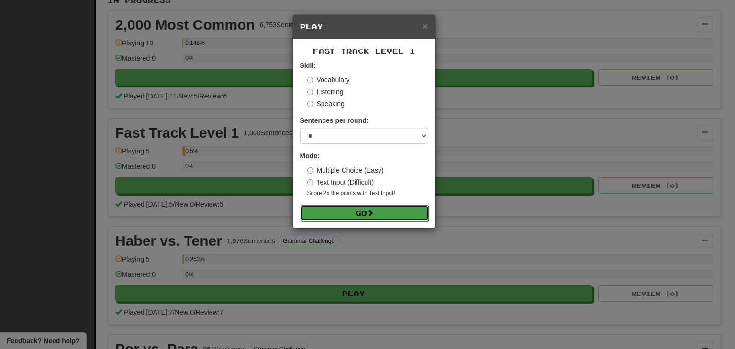
click at [353, 210] on button "Go" at bounding box center [365, 213] width 128 height 16
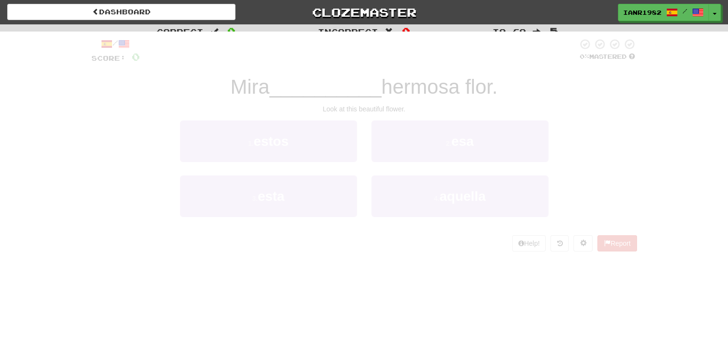
scroll to position [26, 0]
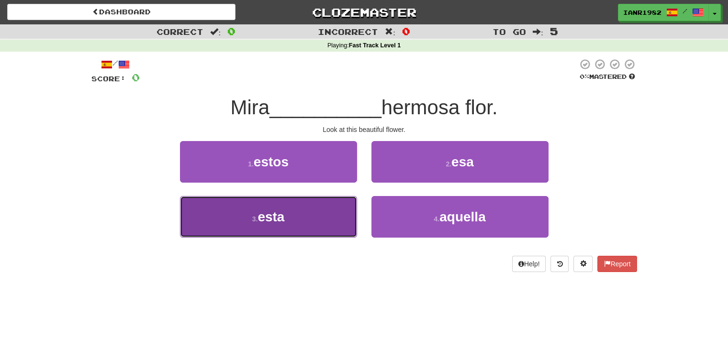
click at [346, 210] on button "3 . esta" at bounding box center [268, 217] width 177 height 42
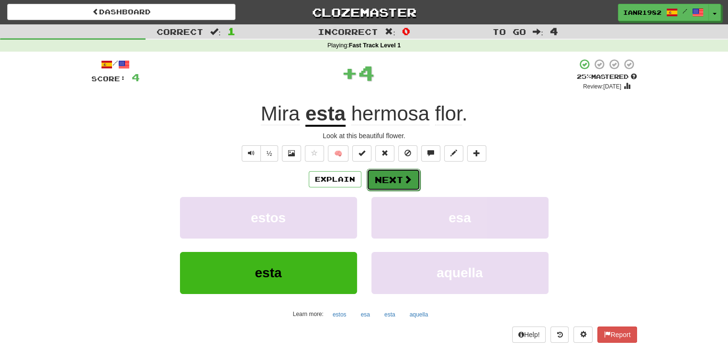
click at [408, 179] on span at bounding box center [407, 179] width 9 height 9
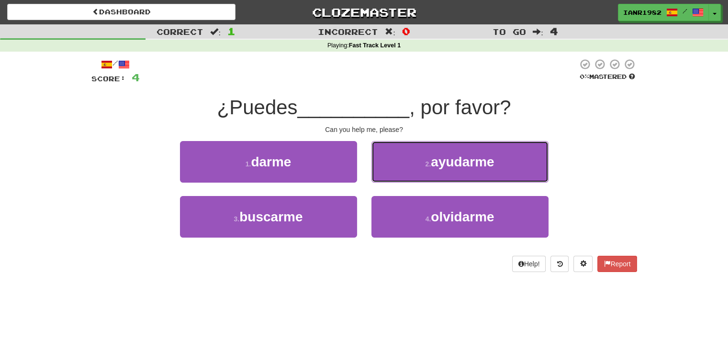
click at [423, 166] on button "2 . ayudarme" at bounding box center [459, 162] width 177 height 42
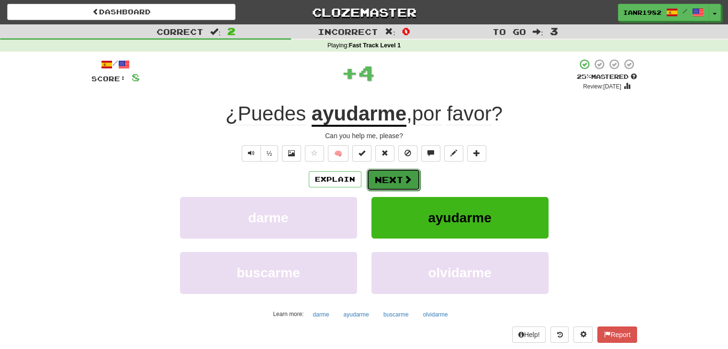
click at [406, 179] on span at bounding box center [407, 179] width 9 height 9
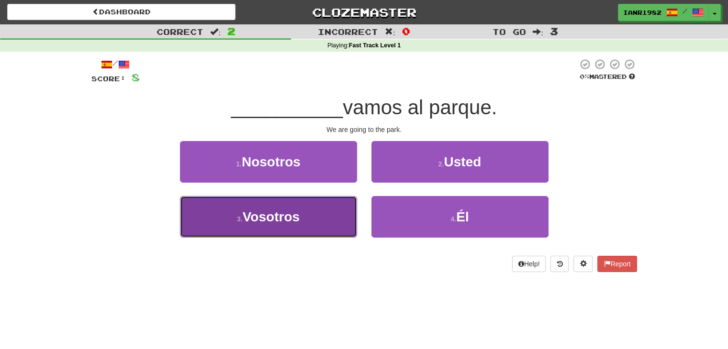
click at [312, 213] on button "3 . Vosotros" at bounding box center [268, 217] width 177 height 42
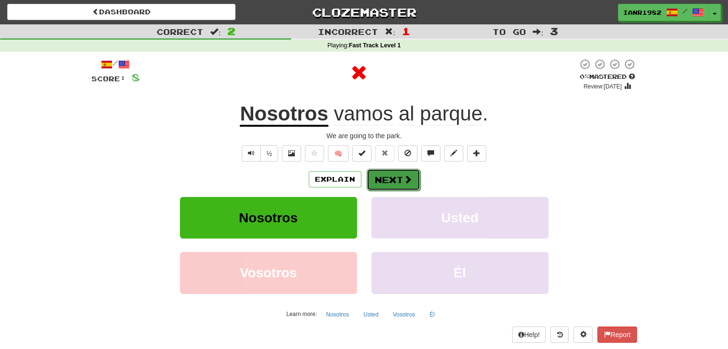
click at [402, 184] on button "Next" at bounding box center [394, 180] width 54 height 22
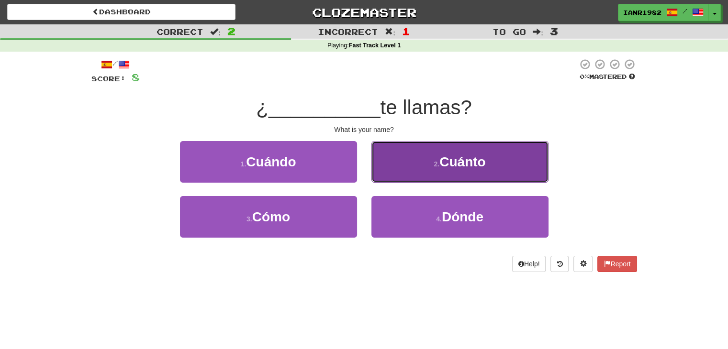
click at [439, 171] on button "2 . Cuánto" at bounding box center [459, 162] width 177 height 42
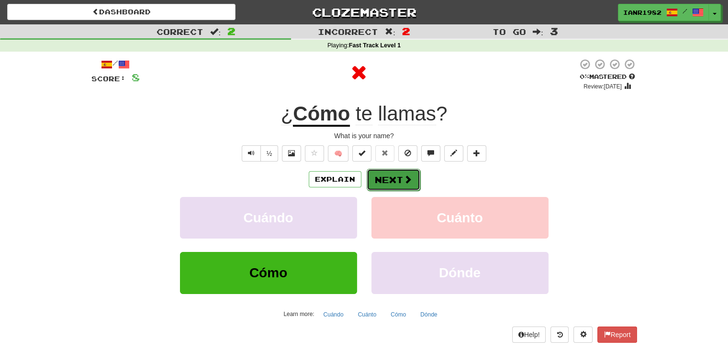
click at [409, 170] on button "Next" at bounding box center [394, 180] width 54 height 22
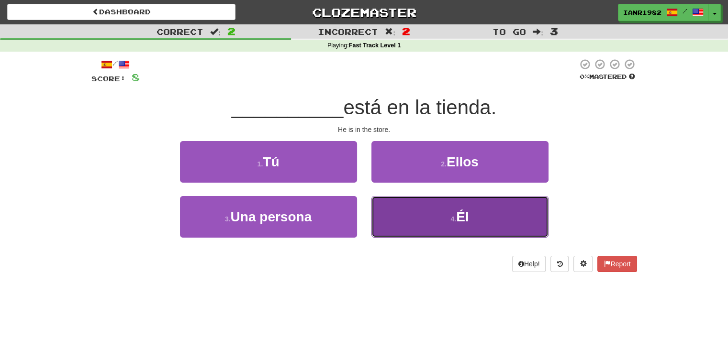
click at [452, 212] on button "4 . Él" at bounding box center [459, 217] width 177 height 42
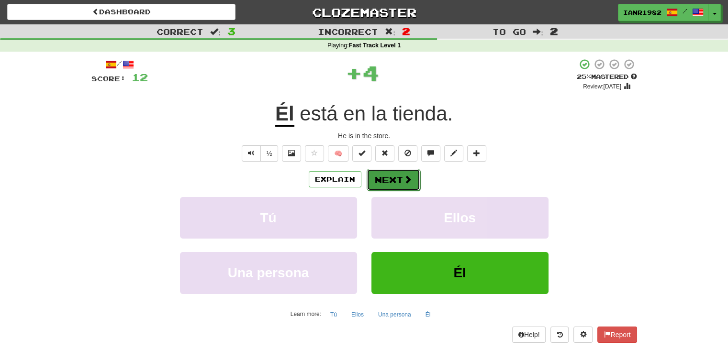
click at [406, 179] on span at bounding box center [407, 179] width 9 height 9
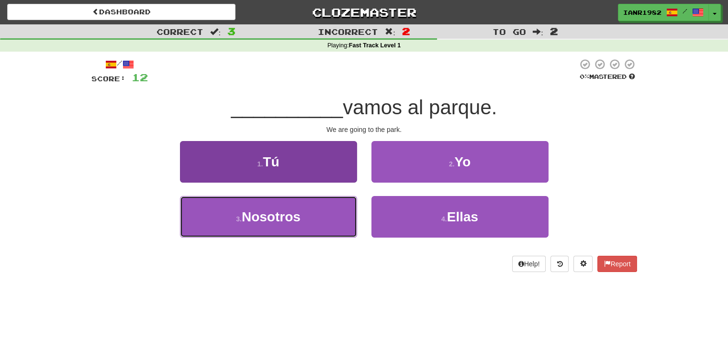
click at [339, 222] on button "3 . Nosotros" at bounding box center [268, 217] width 177 height 42
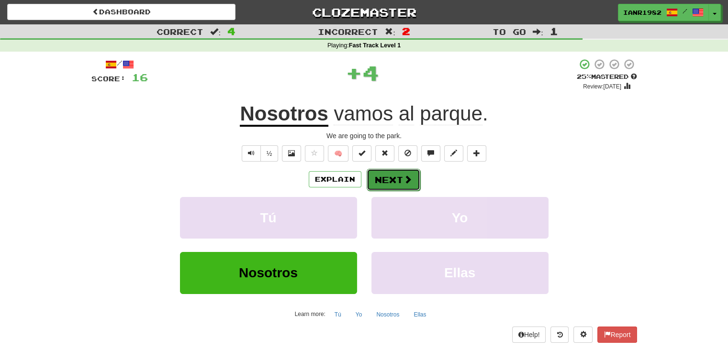
click at [409, 181] on span at bounding box center [407, 179] width 9 height 9
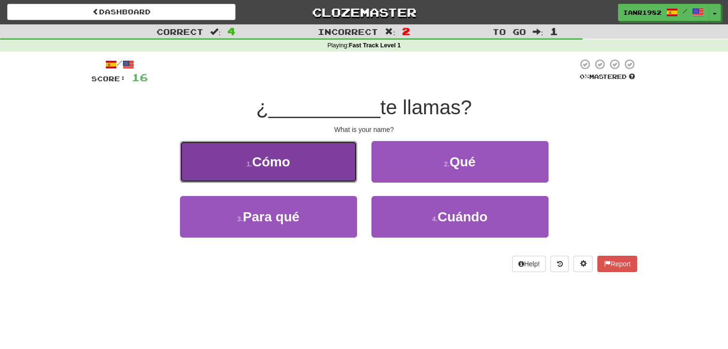
click at [345, 172] on button "1 . Cómo" at bounding box center [268, 162] width 177 height 42
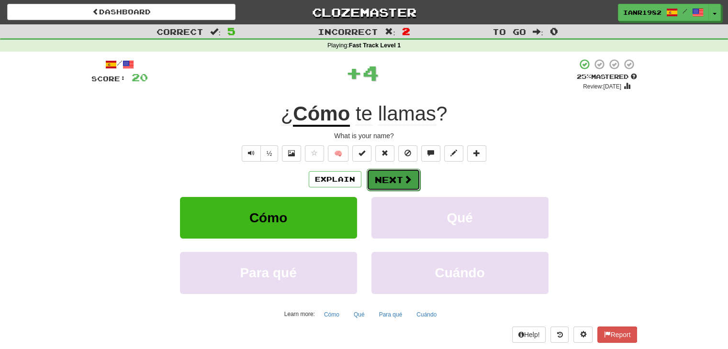
click at [403, 179] on span at bounding box center [407, 179] width 9 height 9
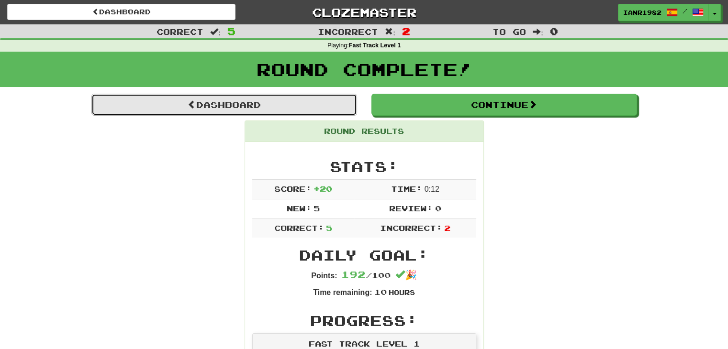
click at [338, 106] on link "Dashboard" at bounding box center [224, 105] width 266 height 22
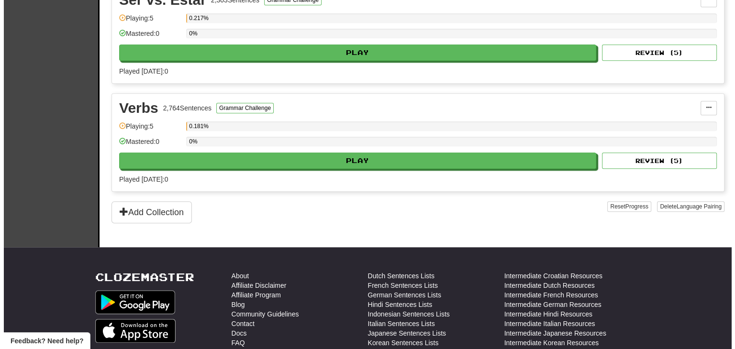
scroll to position [771, 0]
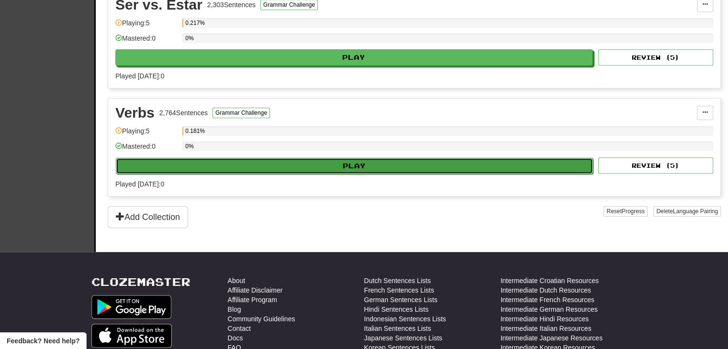
click at [451, 158] on button "Play" at bounding box center [354, 166] width 477 height 16
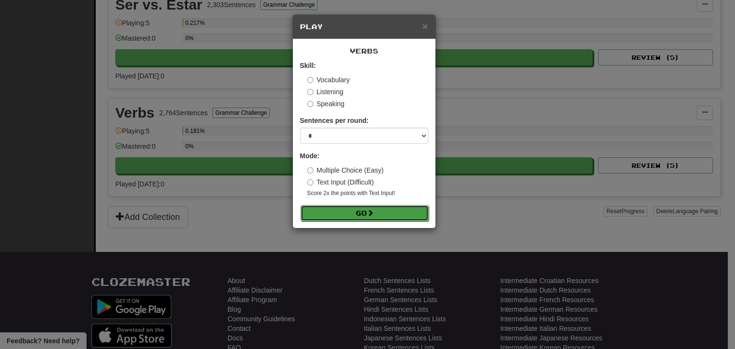
click at [381, 213] on button "Go" at bounding box center [365, 213] width 128 height 16
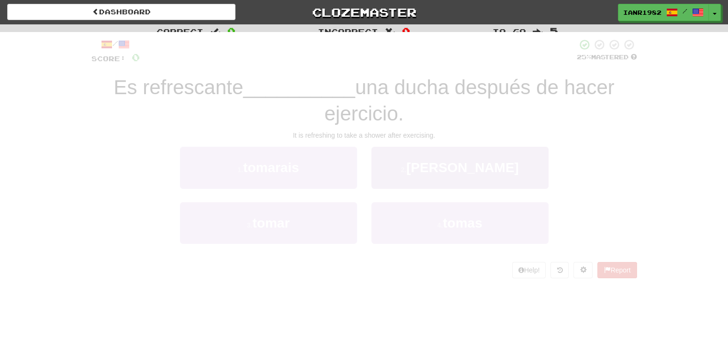
scroll to position [26, 0]
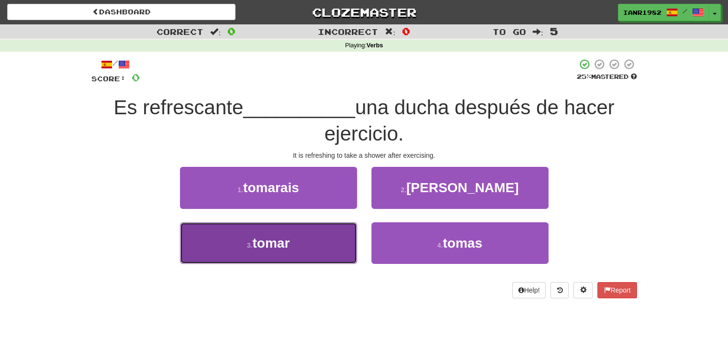
click at [320, 235] on button "3 . tomar" at bounding box center [268, 244] width 177 height 42
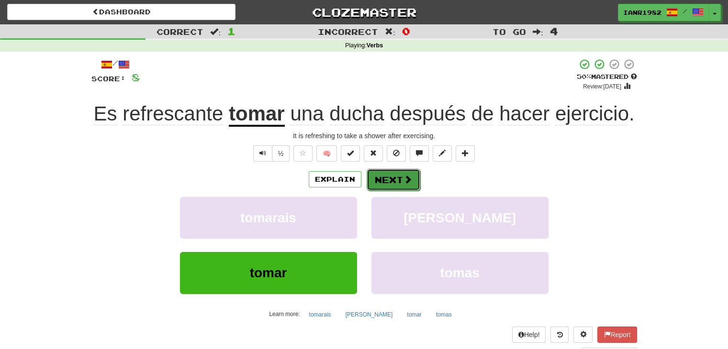
click at [389, 181] on button "Next" at bounding box center [394, 180] width 54 height 22
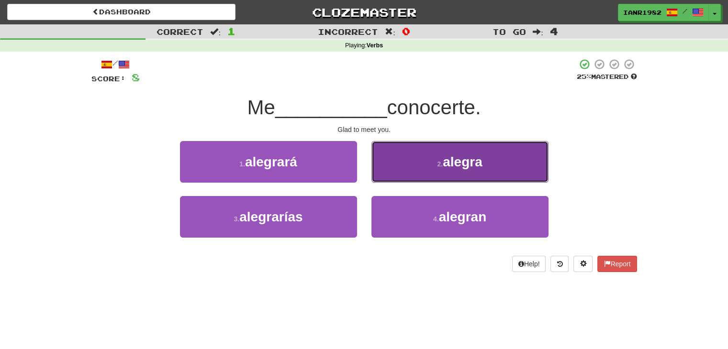
click at [437, 161] on small "2 ." at bounding box center [440, 164] width 6 height 8
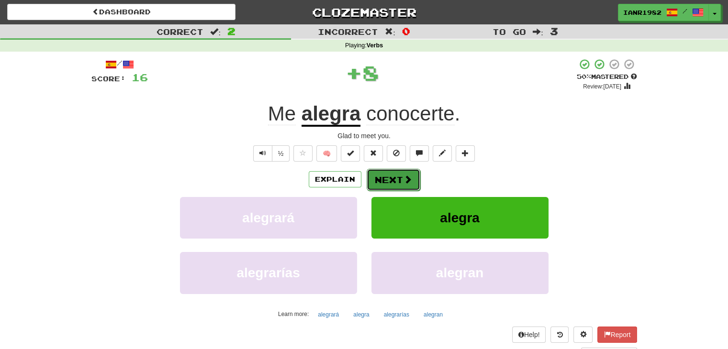
click at [406, 177] on span at bounding box center [407, 179] width 9 height 9
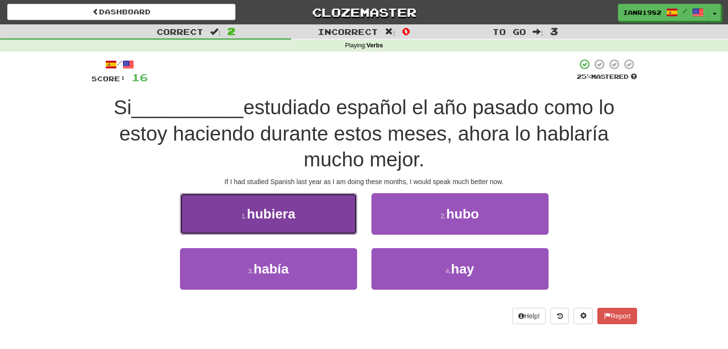
click at [297, 225] on button "1 . hubiera" at bounding box center [268, 214] width 177 height 42
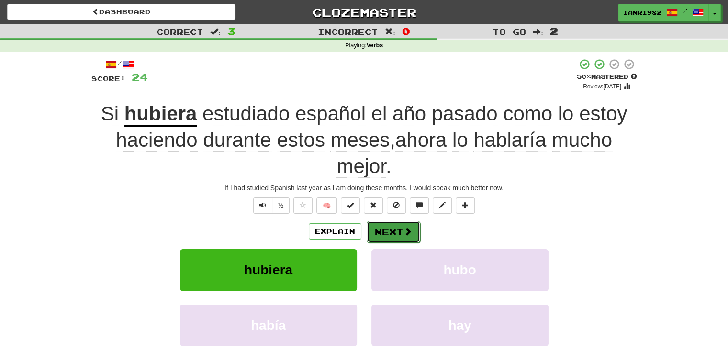
click at [402, 225] on button "Next" at bounding box center [394, 232] width 54 height 22
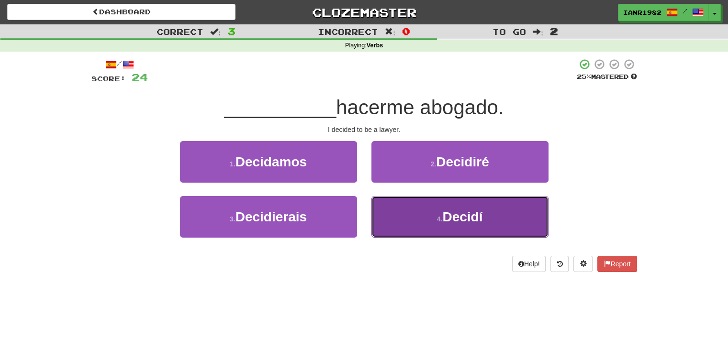
click at [465, 210] on span "Decidí" at bounding box center [462, 217] width 40 height 15
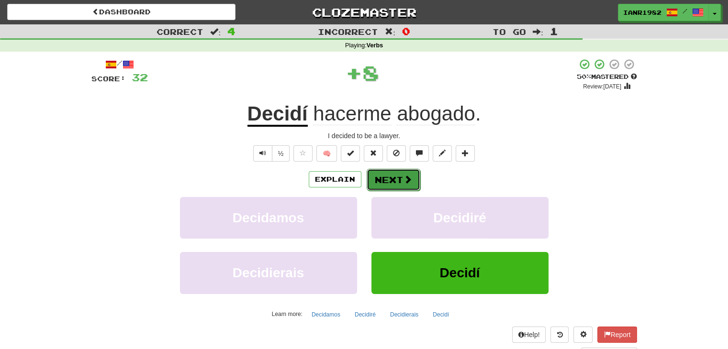
click at [410, 183] on span at bounding box center [407, 179] width 9 height 9
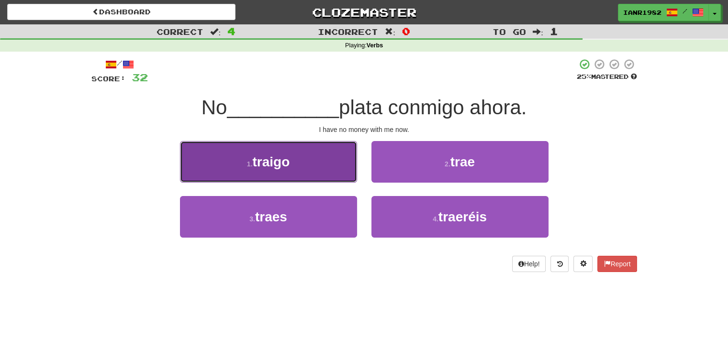
click at [330, 156] on button "1 . traigo" at bounding box center [268, 162] width 177 height 42
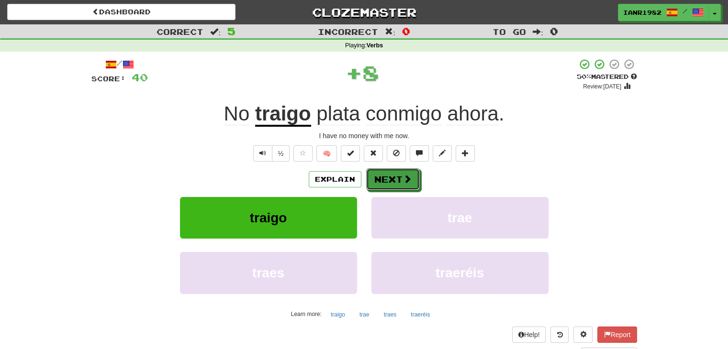
click at [404, 178] on span at bounding box center [407, 179] width 9 height 9
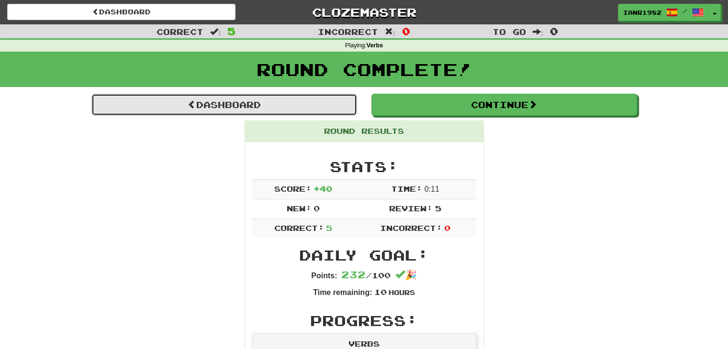
click at [336, 102] on link "Dashboard" at bounding box center [224, 105] width 266 height 22
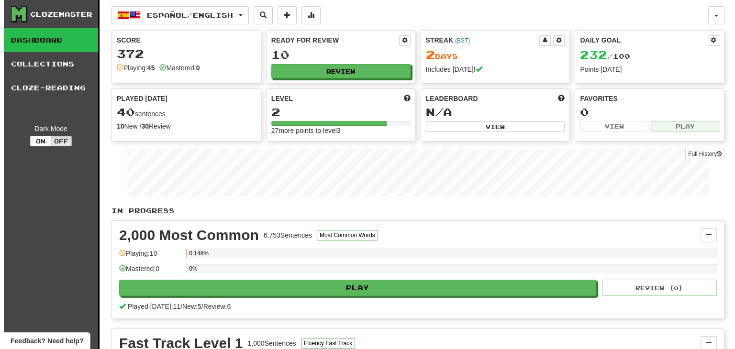
scroll to position [26, 0]
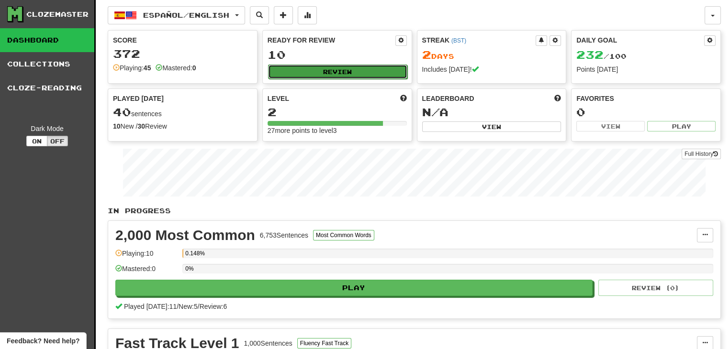
click at [345, 67] on button "Review" at bounding box center [337, 72] width 139 height 14
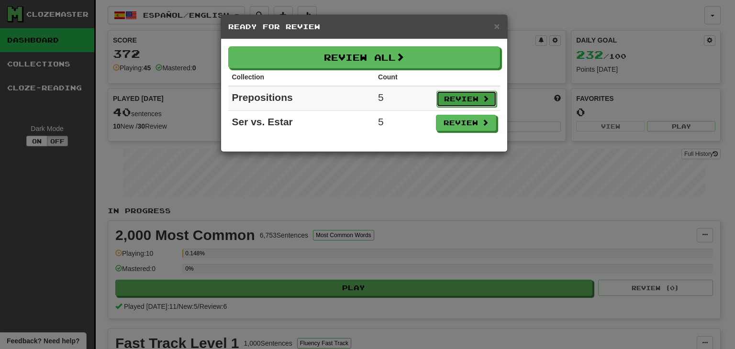
click at [456, 96] on button "Review" at bounding box center [466, 99] width 60 height 16
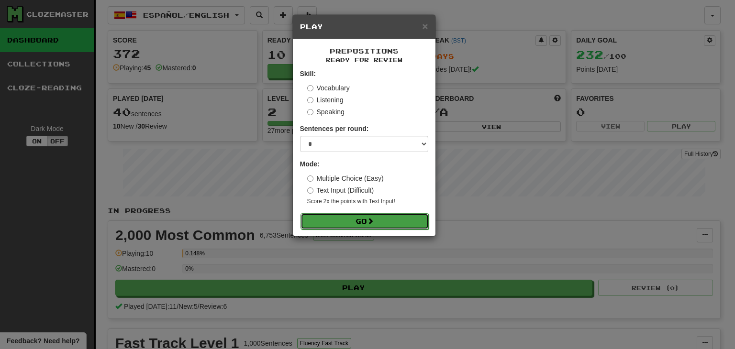
click at [374, 223] on span at bounding box center [370, 221] width 7 height 7
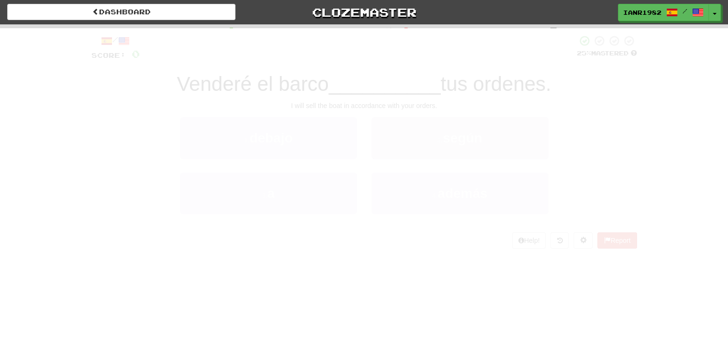
scroll to position [26, 0]
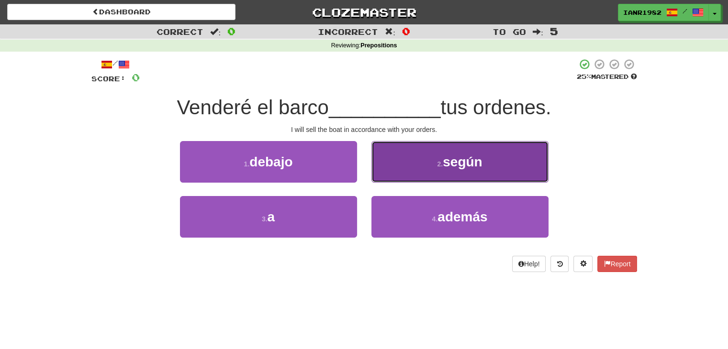
click at [461, 169] on button "2 . según" at bounding box center [459, 162] width 177 height 42
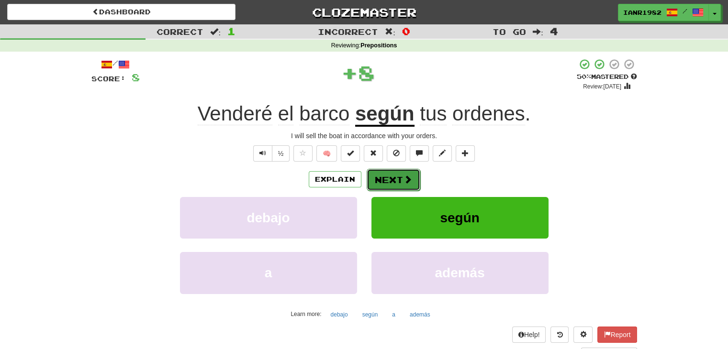
click at [394, 173] on button "Next" at bounding box center [394, 180] width 54 height 22
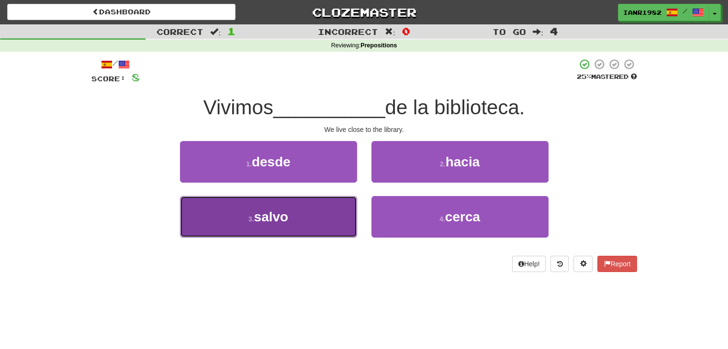
click at [347, 207] on button "3 . salvo" at bounding box center [268, 217] width 177 height 42
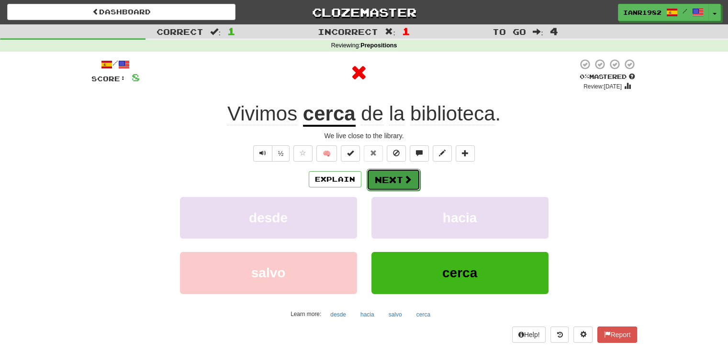
click at [399, 180] on button "Next" at bounding box center [394, 180] width 54 height 22
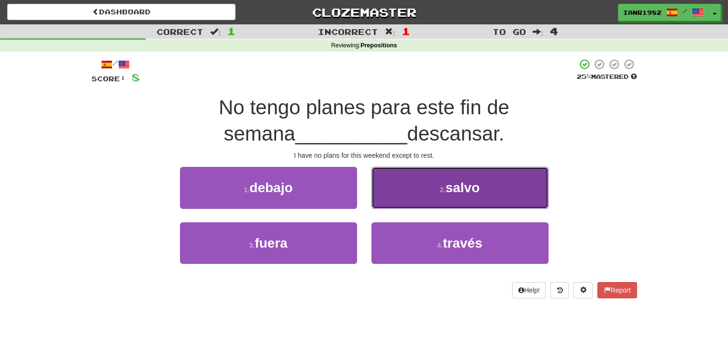
click at [425, 188] on button "2 . salvo" at bounding box center [459, 188] width 177 height 42
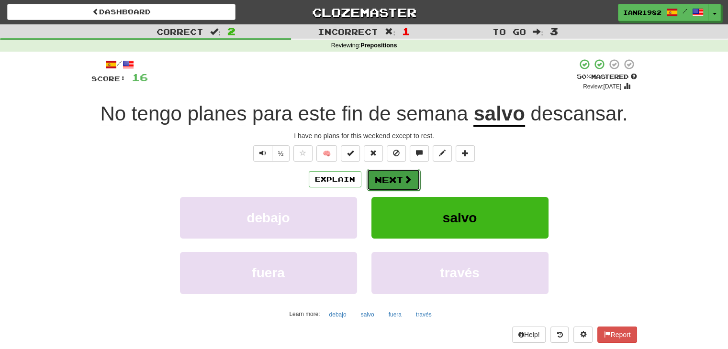
click at [410, 176] on span at bounding box center [407, 179] width 9 height 9
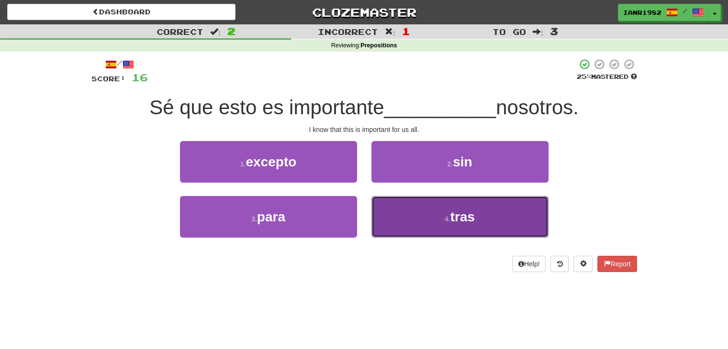
click at [447, 225] on button "4 . tras" at bounding box center [459, 217] width 177 height 42
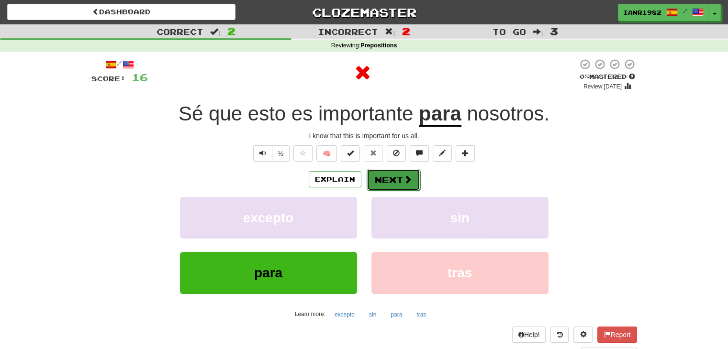
click at [409, 187] on button "Next" at bounding box center [394, 180] width 54 height 22
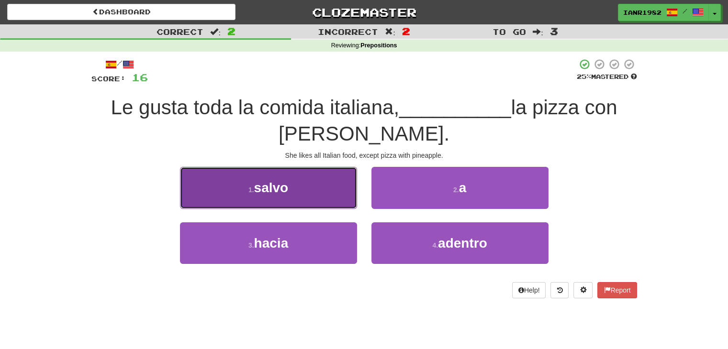
click at [297, 203] on button "1 . salvo" at bounding box center [268, 188] width 177 height 42
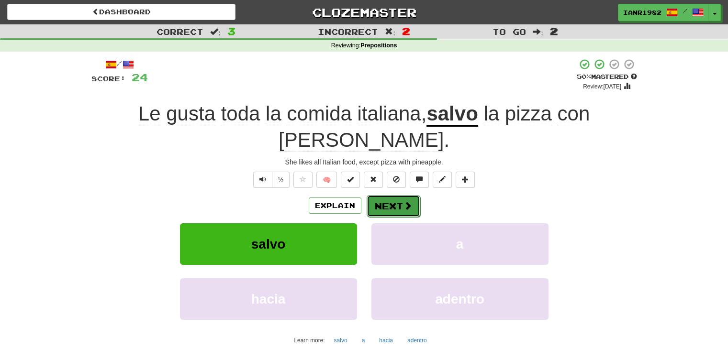
click at [404, 195] on button "Next" at bounding box center [394, 206] width 54 height 22
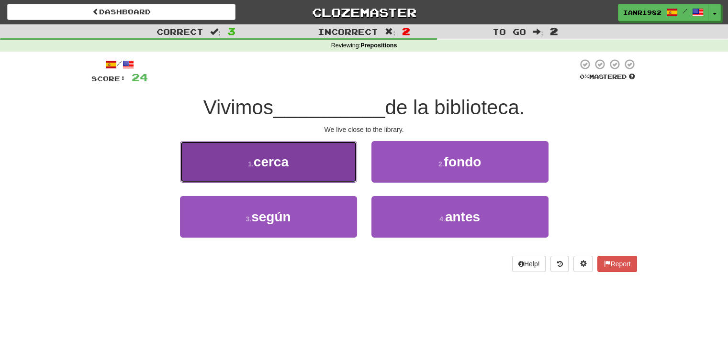
click at [308, 163] on button "1 . cerca" at bounding box center [268, 162] width 177 height 42
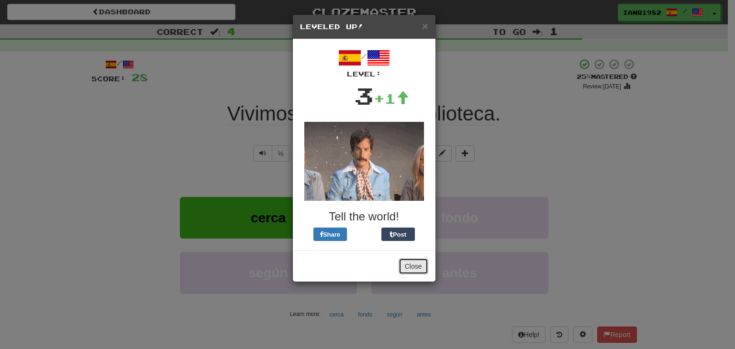
click at [416, 265] on button "Close" at bounding box center [414, 266] width 30 height 16
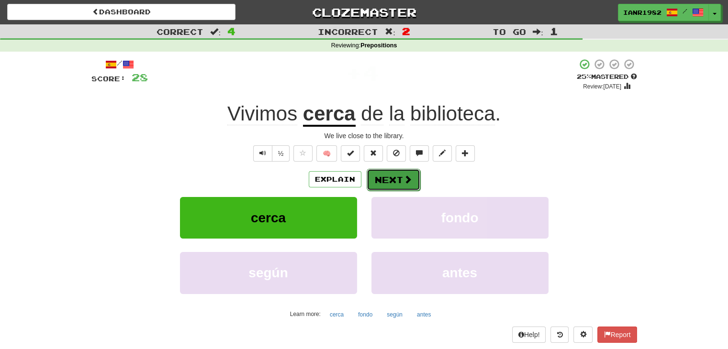
click at [416, 188] on button "Next" at bounding box center [394, 180] width 54 height 22
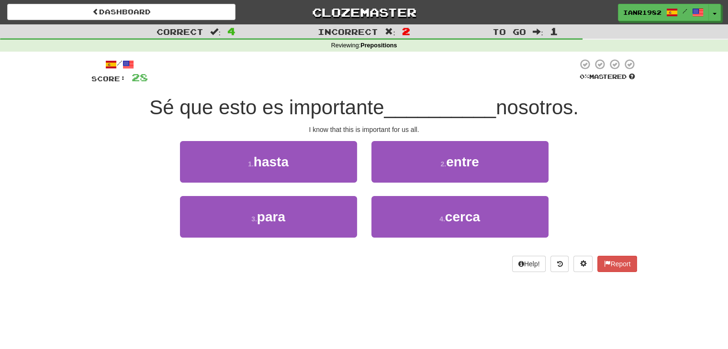
click at [360, 215] on div "3 . para" at bounding box center [268, 223] width 191 height 55
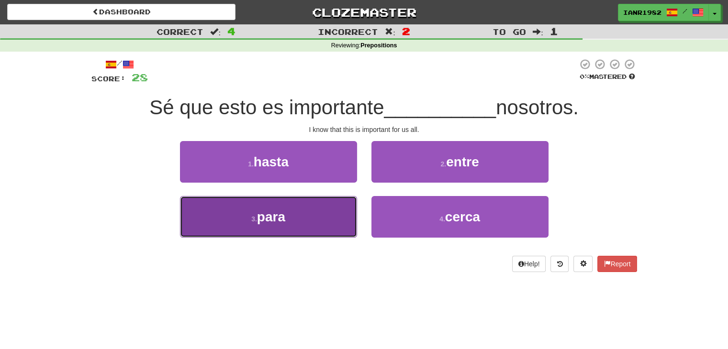
click at [345, 215] on button "3 . para" at bounding box center [268, 217] width 177 height 42
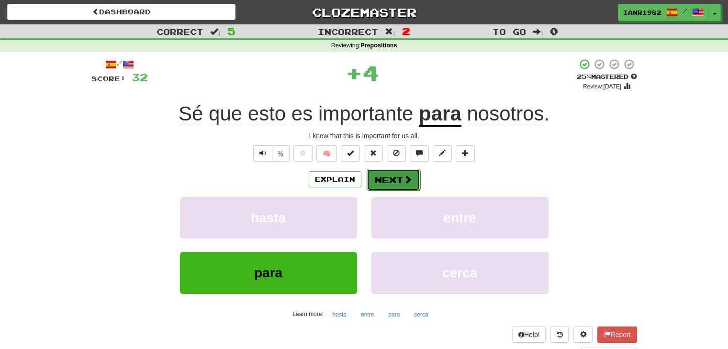
click at [408, 177] on span at bounding box center [407, 179] width 9 height 9
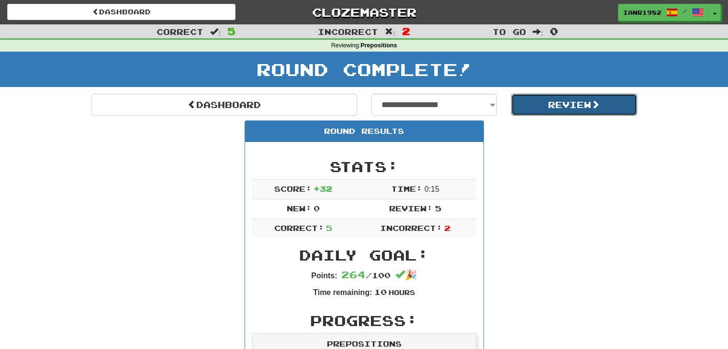
click at [527, 107] on button "Review" at bounding box center [574, 105] width 126 height 22
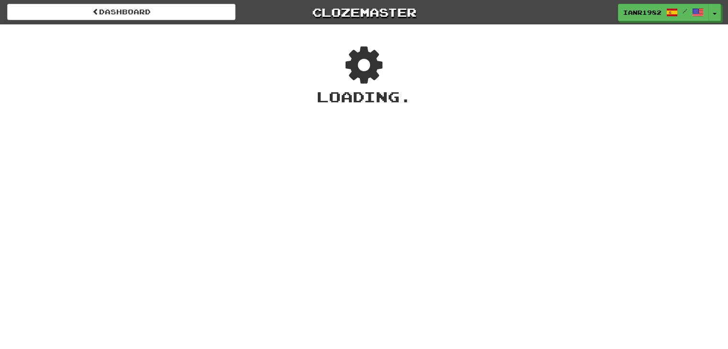
scroll to position [26, 0]
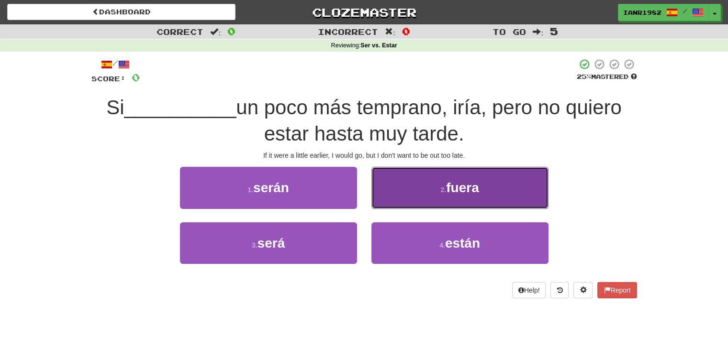
click at [490, 193] on button "2 . fuera" at bounding box center [459, 188] width 177 height 42
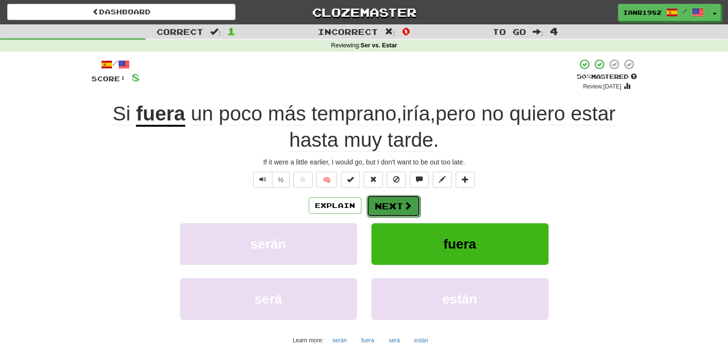
click at [411, 202] on span at bounding box center [407, 205] width 9 height 9
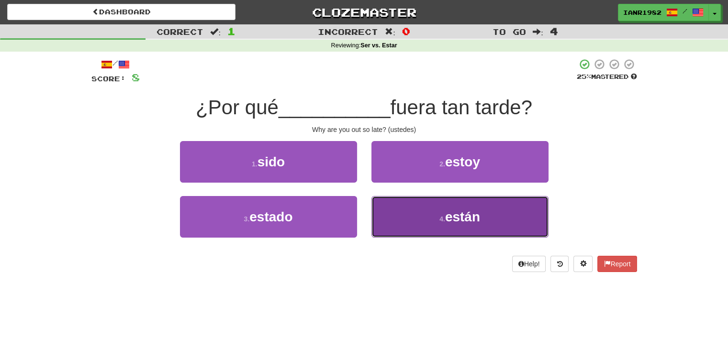
click at [423, 211] on button "4 . están" at bounding box center [459, 217] width 177 height 42
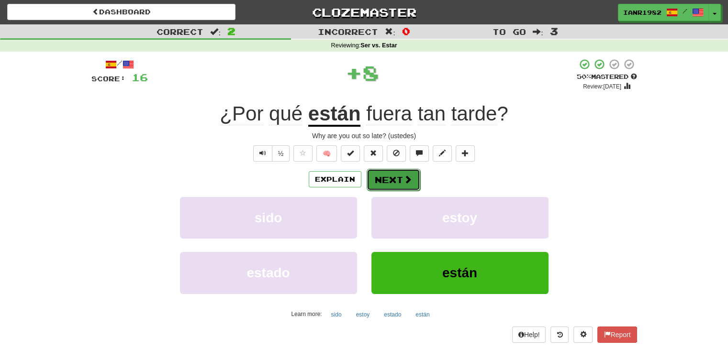
click at [391, 185] on button "Next" at bounding box center [394, 180] width 54 height 22
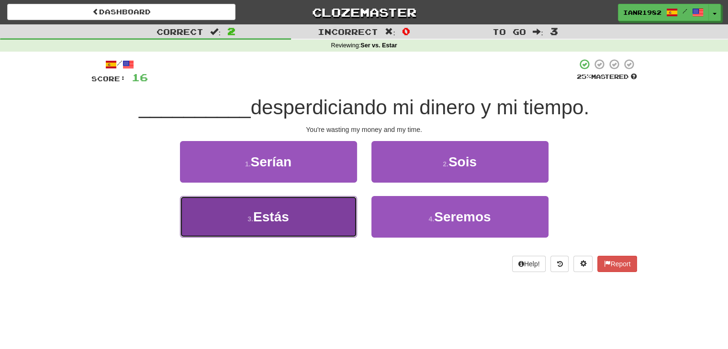
click at [269, 216] on span "Estás" at bounding box center [271, 217] width 36 height 15
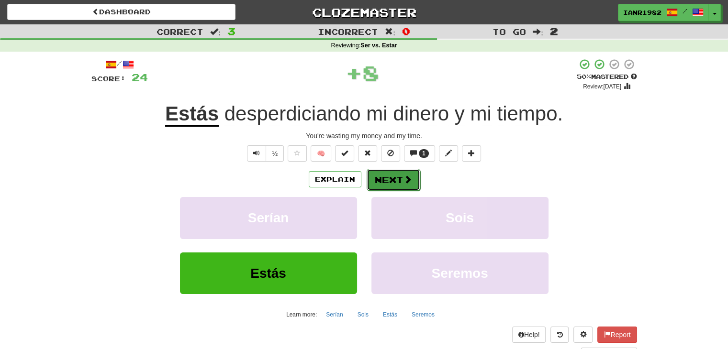
click at [401, 179] on button "Next" at bounding box center [394, 180] width 54 height 22
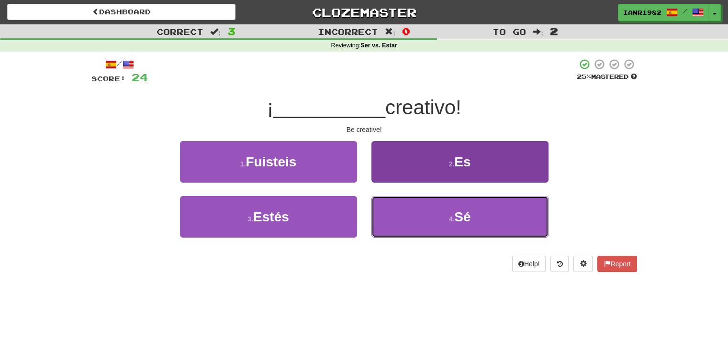
click at [469, 213] on span "Sé" at bounding box center [462, 217] width 16 height 15
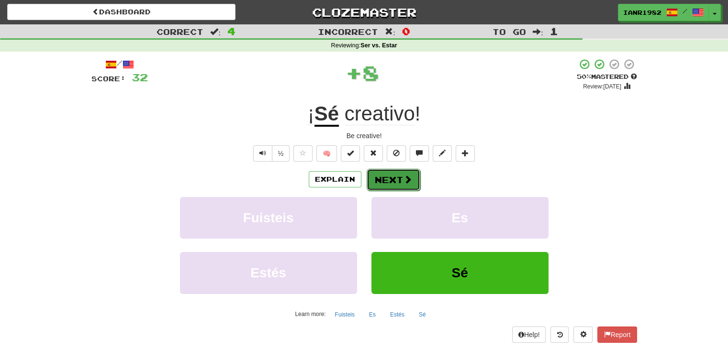
click at [398, 183] on button "Next" at bounding box center [394, 180] width 54 height 22
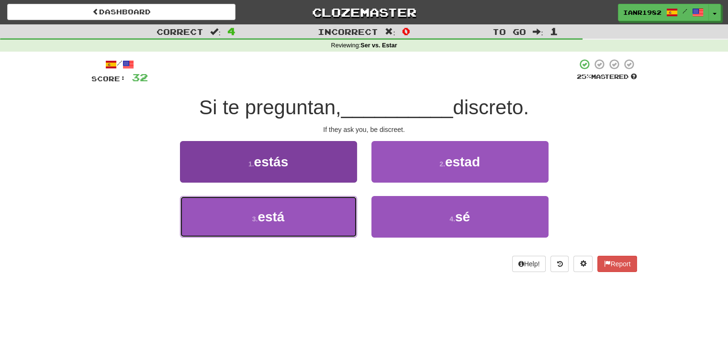
click at [318, 208] on button "3 . está" at bounding box center [268, 217] width 177 height 42
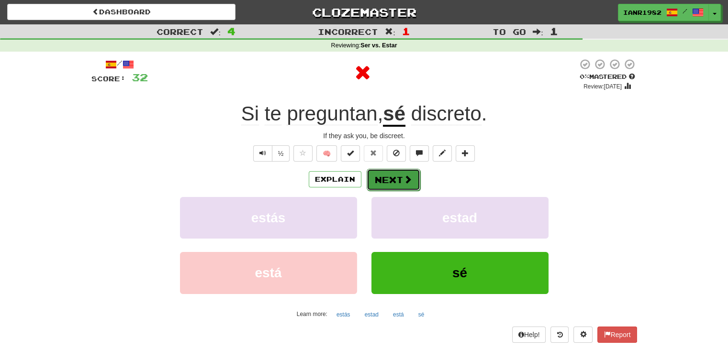
click at [398, 182] on button "Next" at bounding box center [394, 180] width 54 height 22
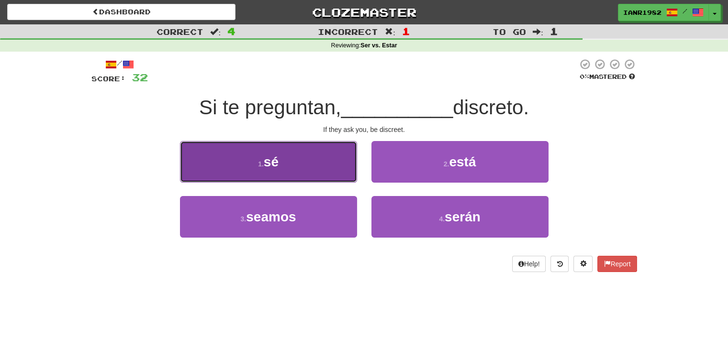
click at [332, 180] on button "1 . sé" at bounding box center [268, 162] width 177 height 42
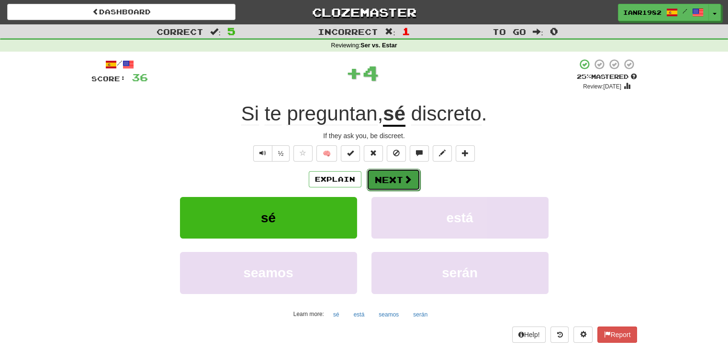
click at [410, 177] on span at bounding box center [407, 179] width 9 height 9
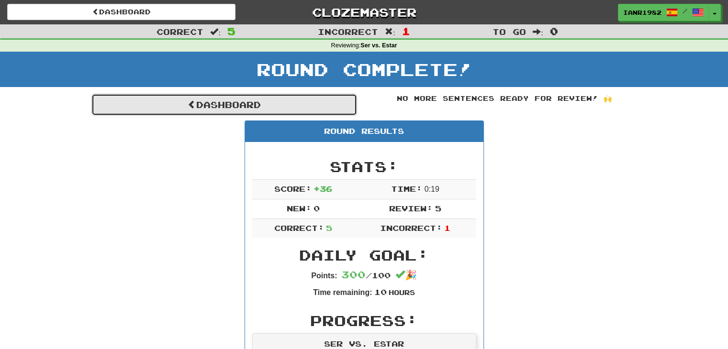
click at [342, 112] on link "Dashboard" at bounding box center [224, 105] width 266 height 22
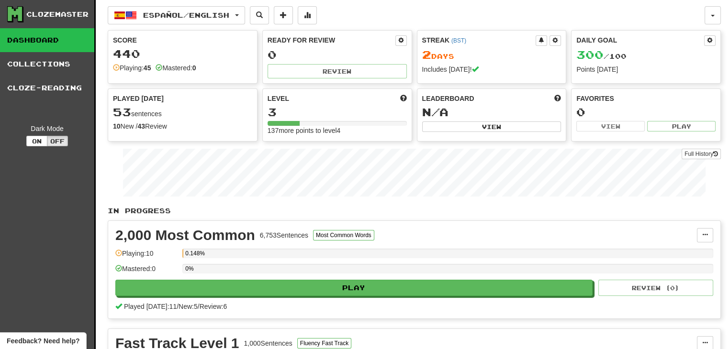
scroll to position [26, 0]
